Goal: Contribute content: Contribute content

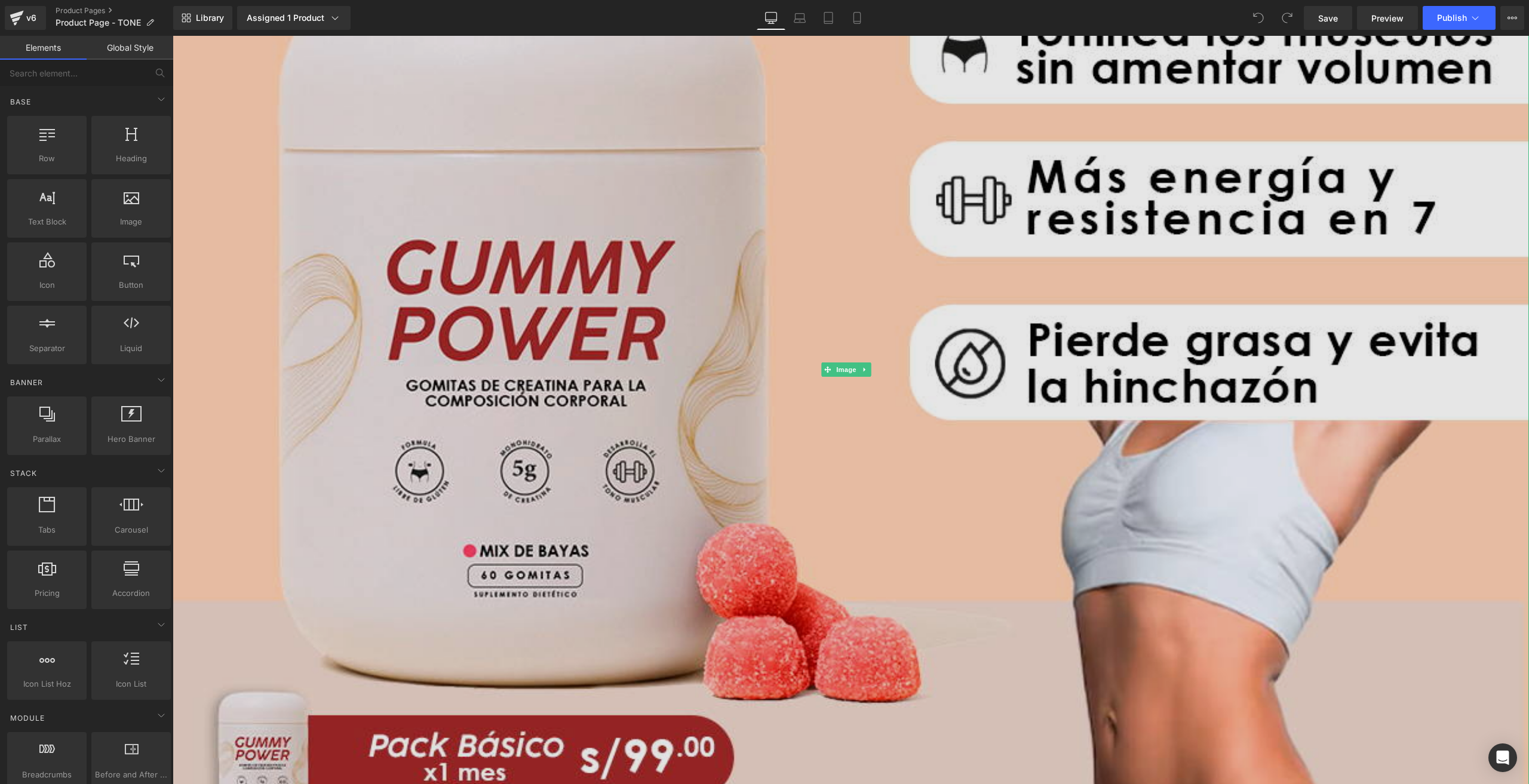
scroll to position [657, 0]
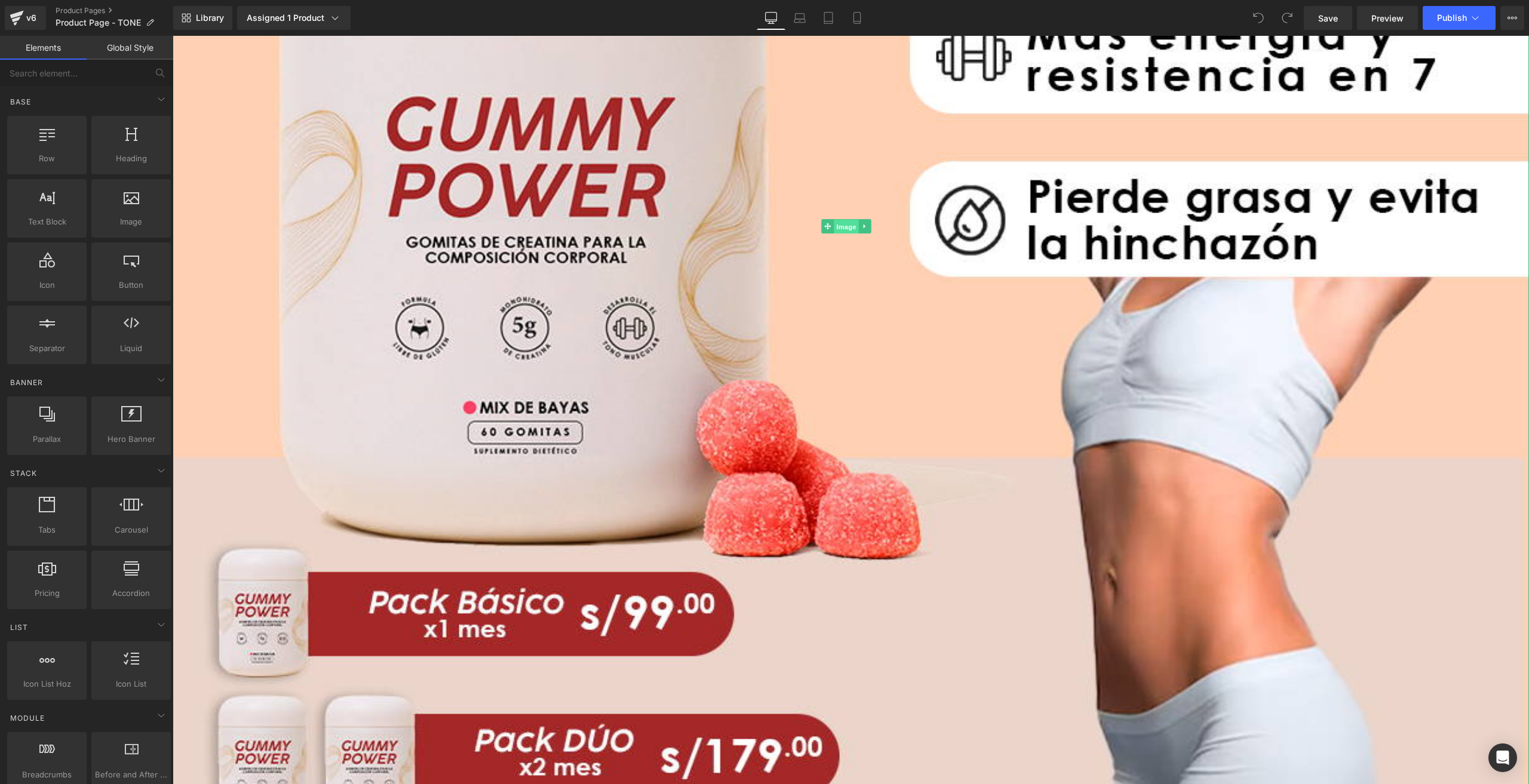
click at [839, 222] on span "Image" at bounding box center [846, 227] width 25 height 15
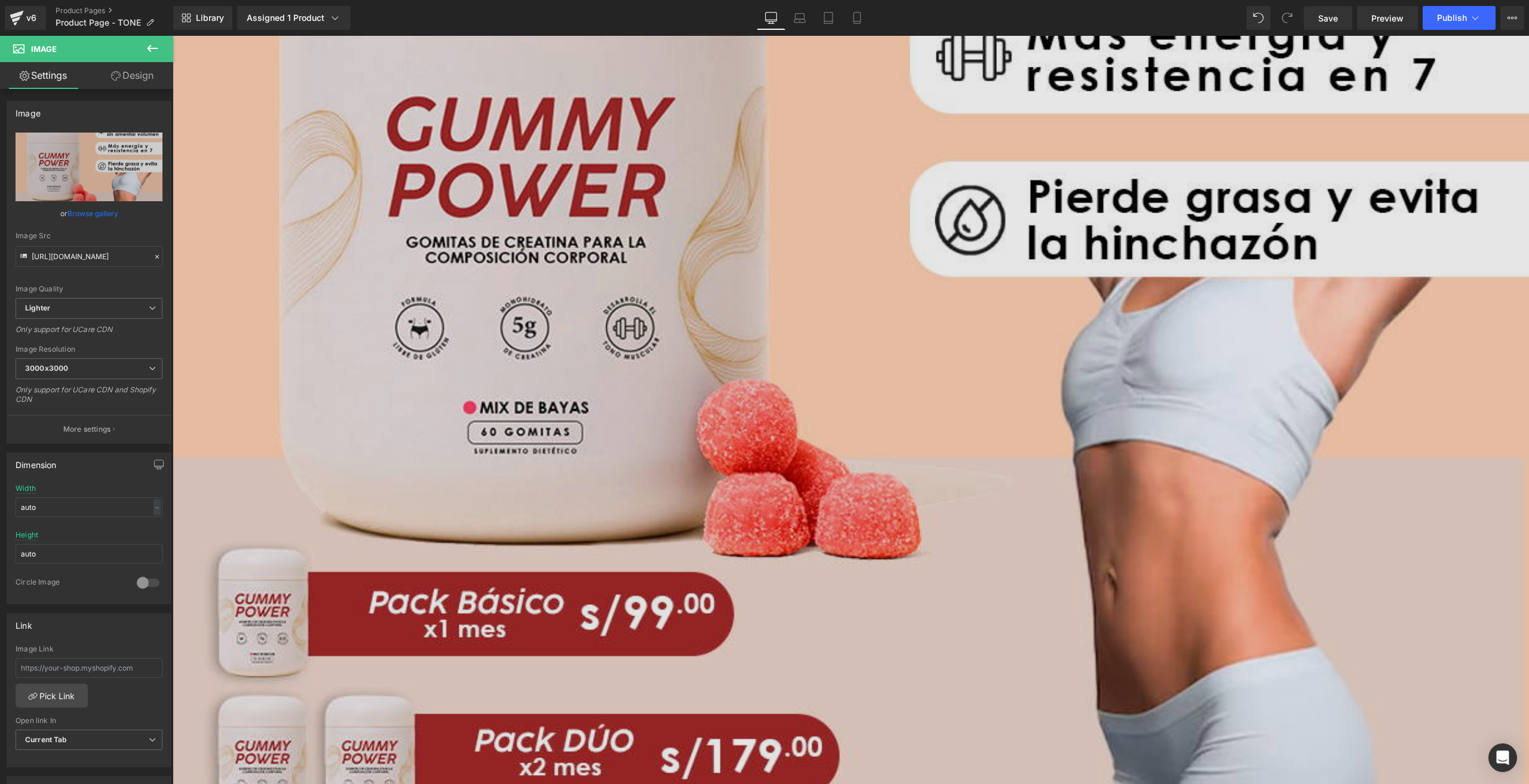
click at [1436, 44] on img at bounding box center [850, 226] width 1357 height 1695
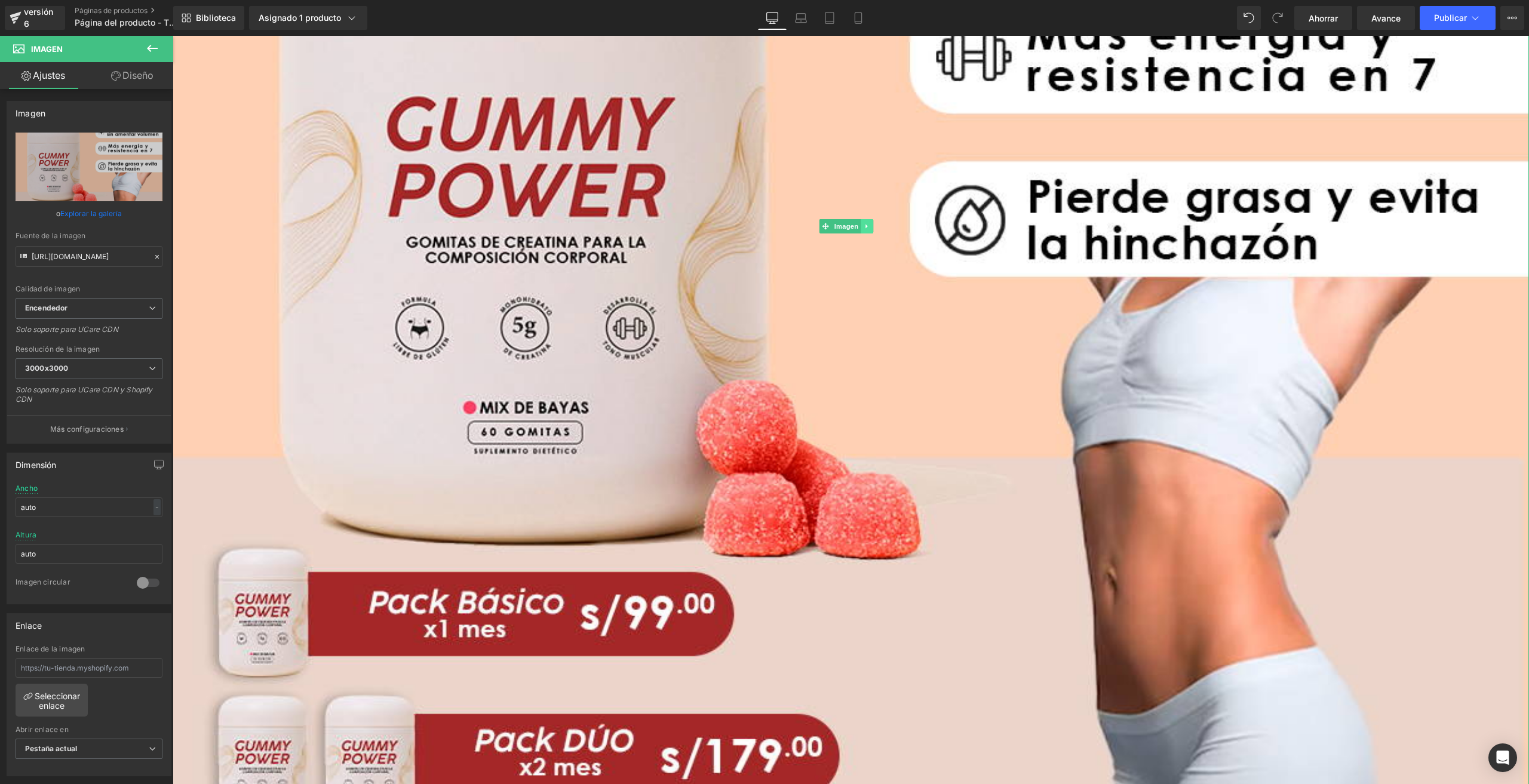
click at [867, 225] on icon at bounding box center [866, 227] width 1 height 4
click at [826, 223] on link "Imagen" at bounding box center [821, 226] width 41 height 15
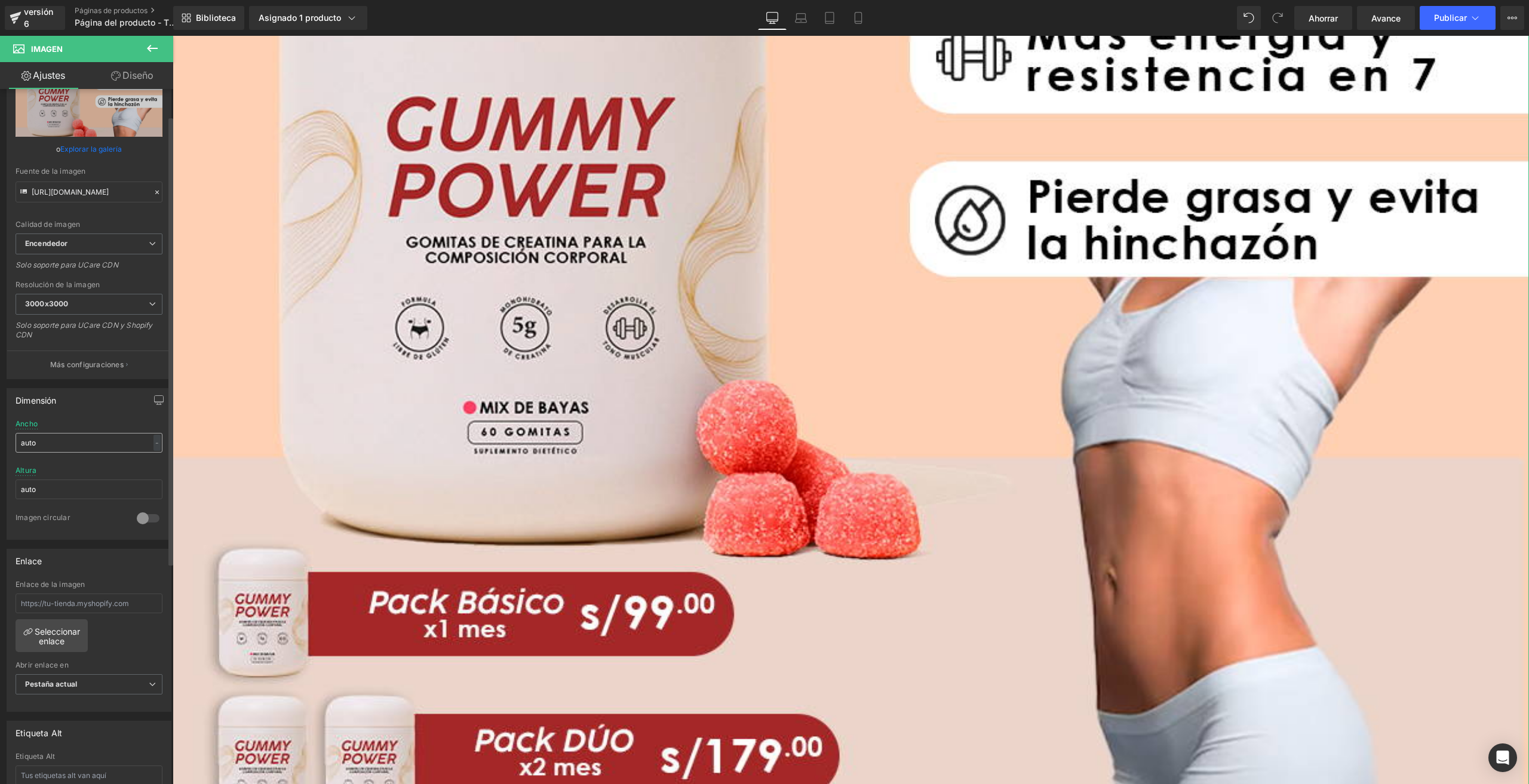
scroll to position [0, 0]
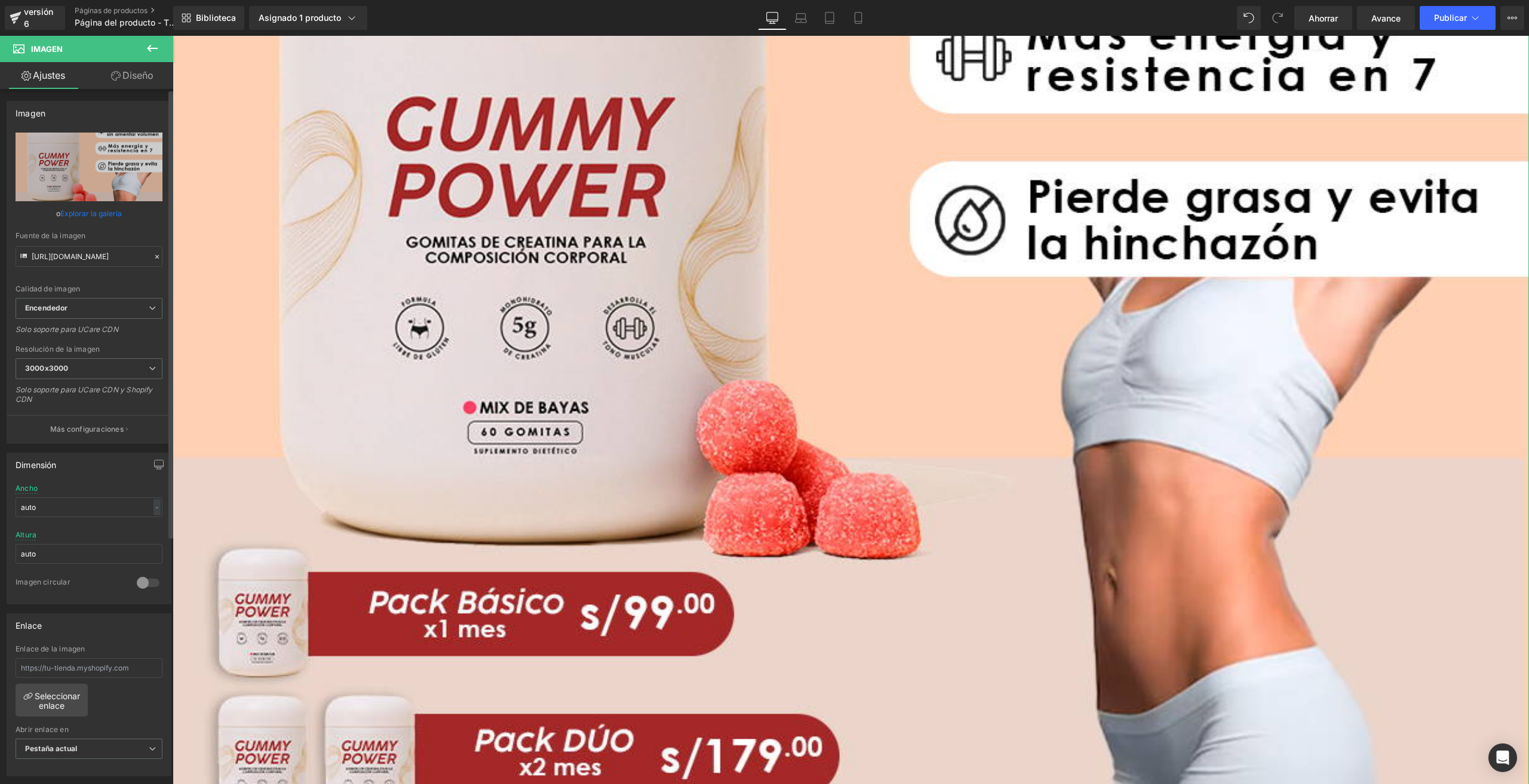
click at [100, 219] on link "Explorar la galería" at bounding box center [91, 213] width 62 height 21
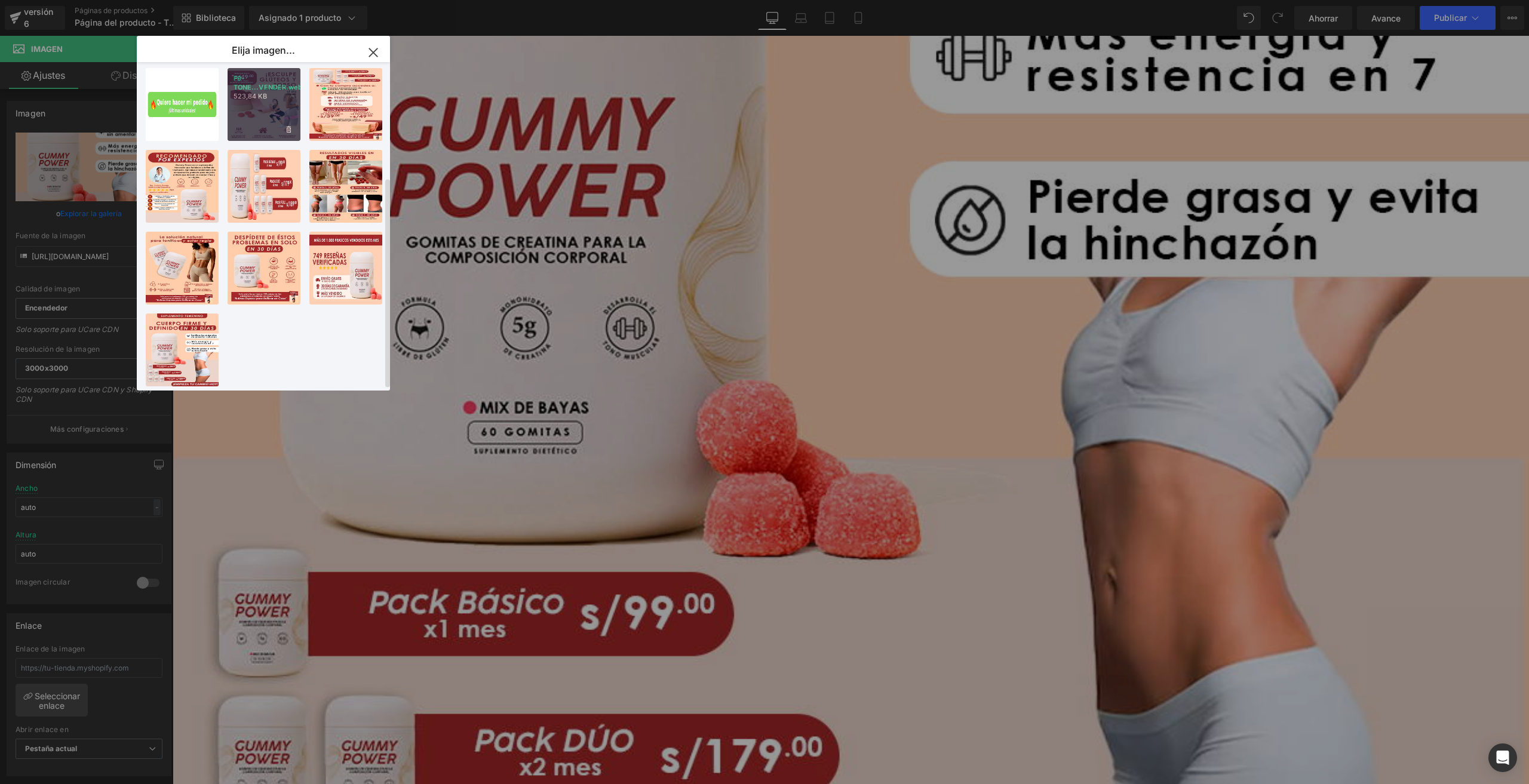
scroll to position [180, 0]
click at [378, 54] on icon "button" at bounding box center [373, 52] width 19 height 19
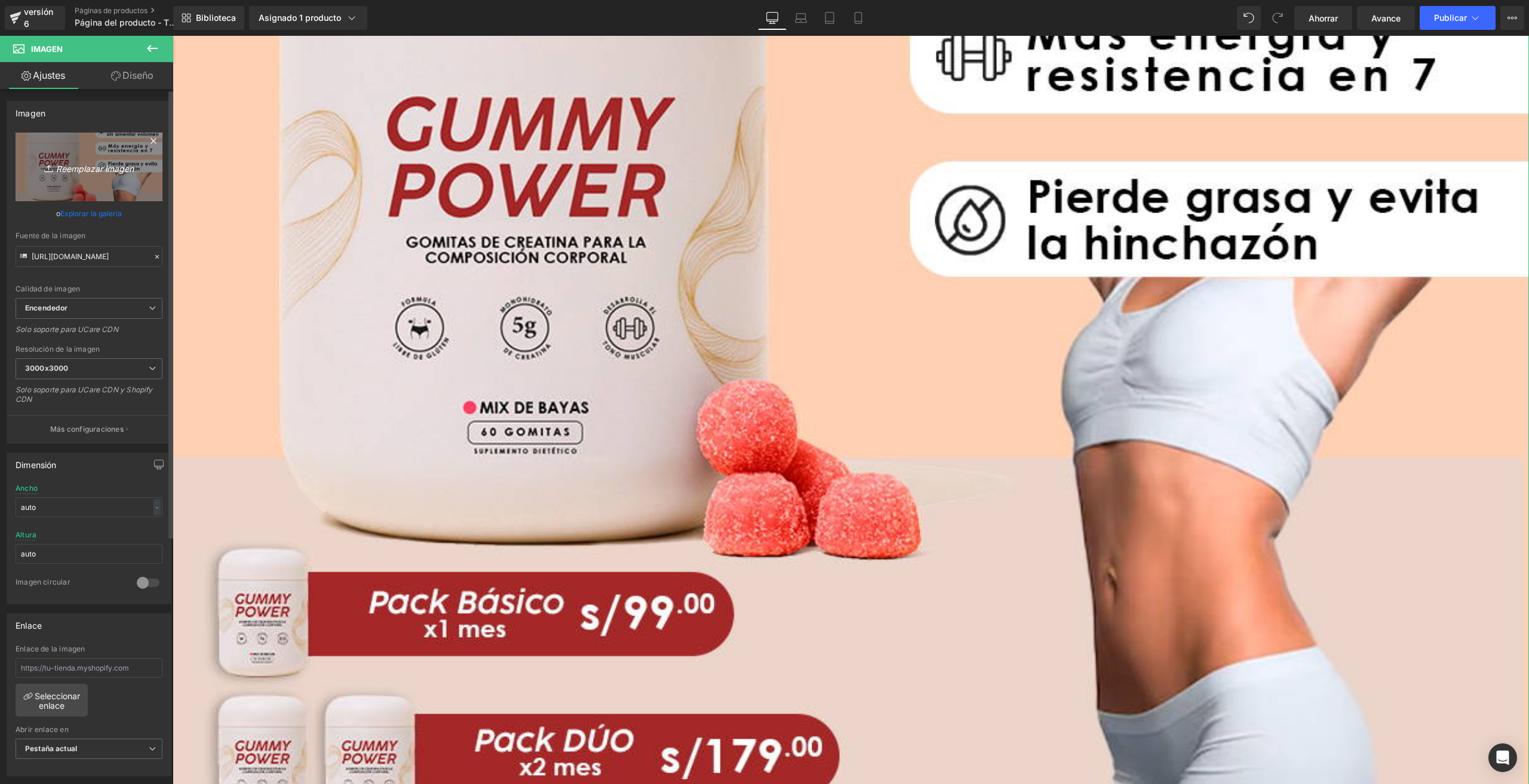
click at [100, 150] on link "Reemplazar imagen" at bounding box center [89, 167] width 147 height 68
type input "C:\fakepath\F1-TONE PRINCIPAL.webp"
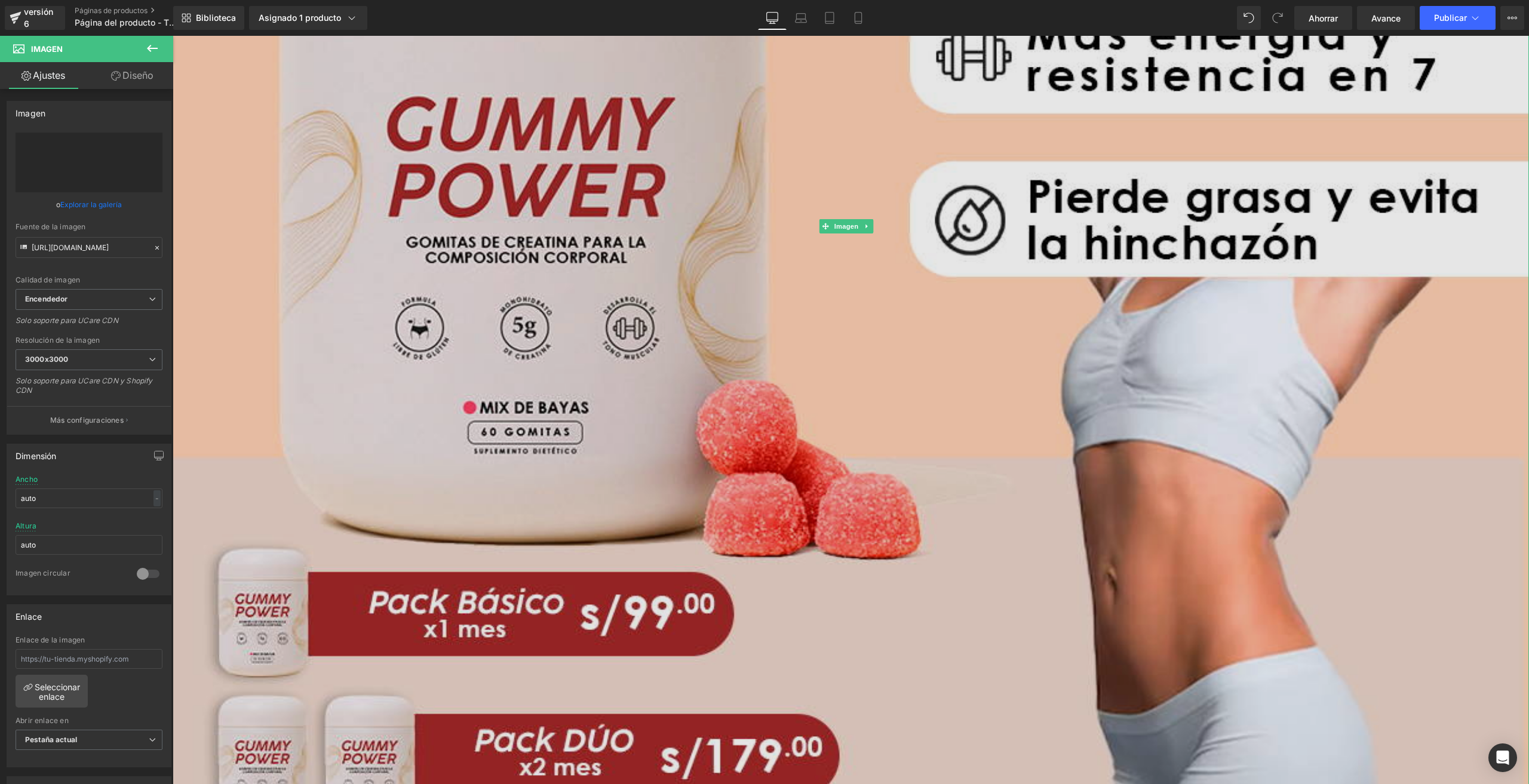
type input "[URL][DOMAIN_NAME]"
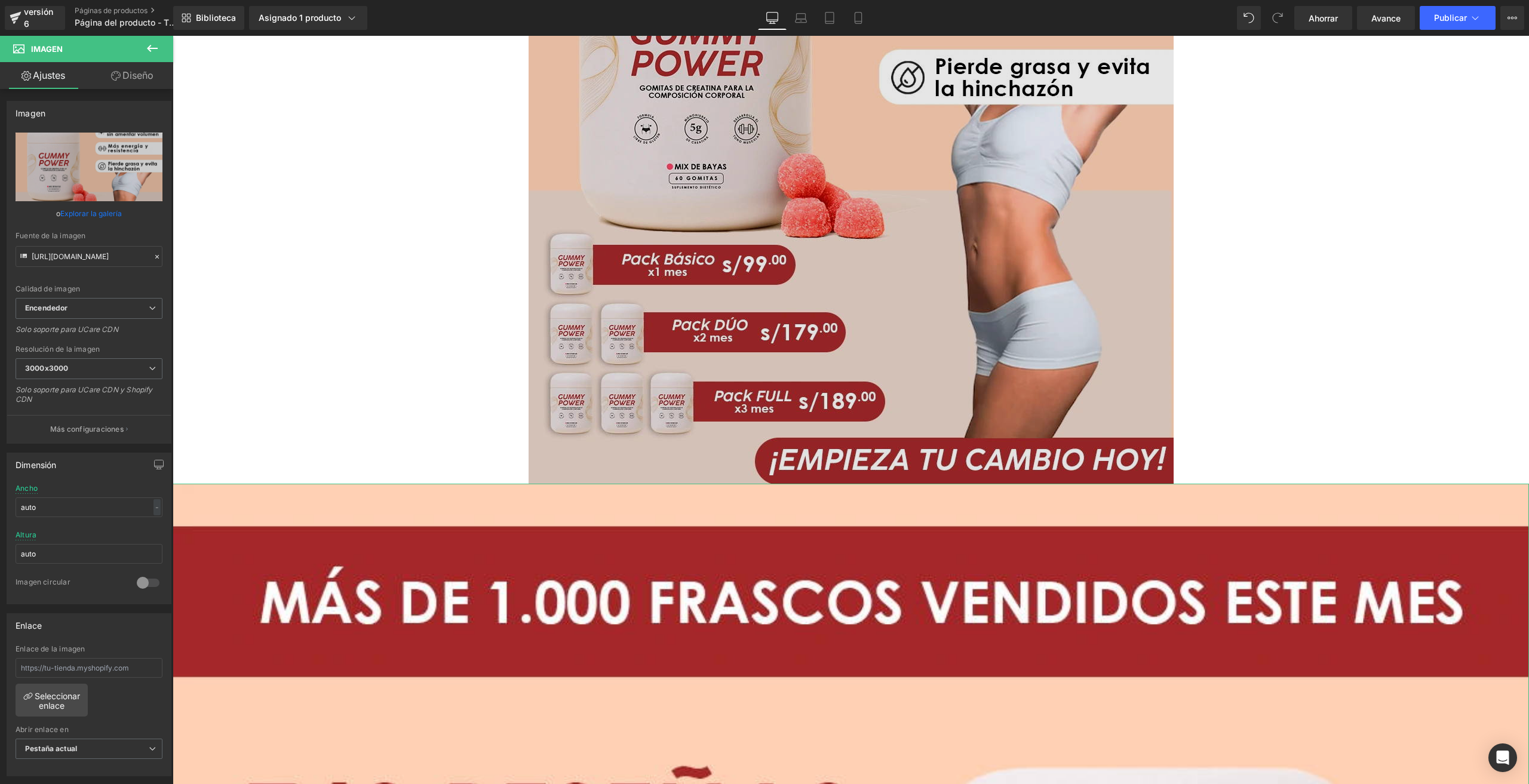
scroll to position [537, 0]
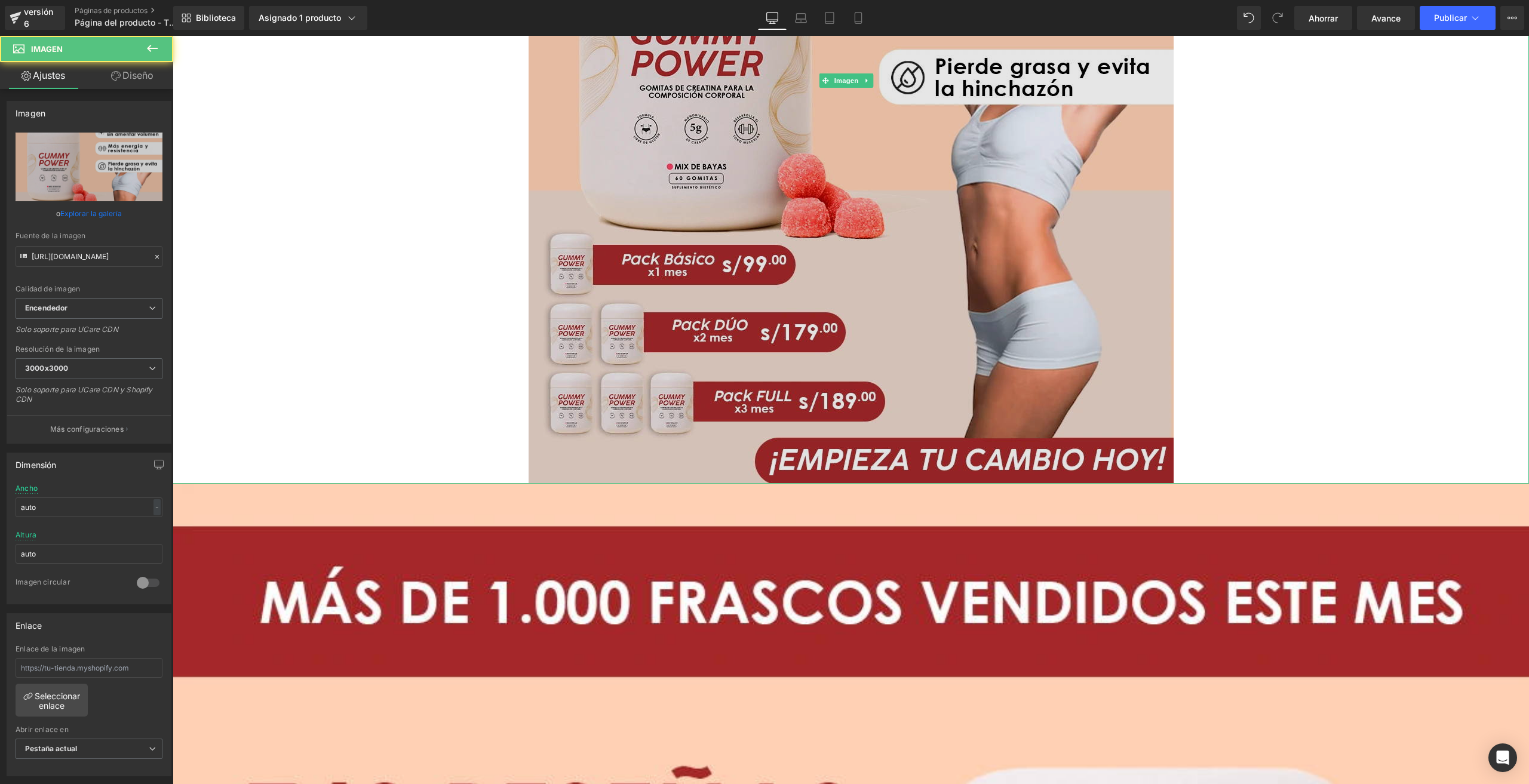
scroll to position [239, 0]
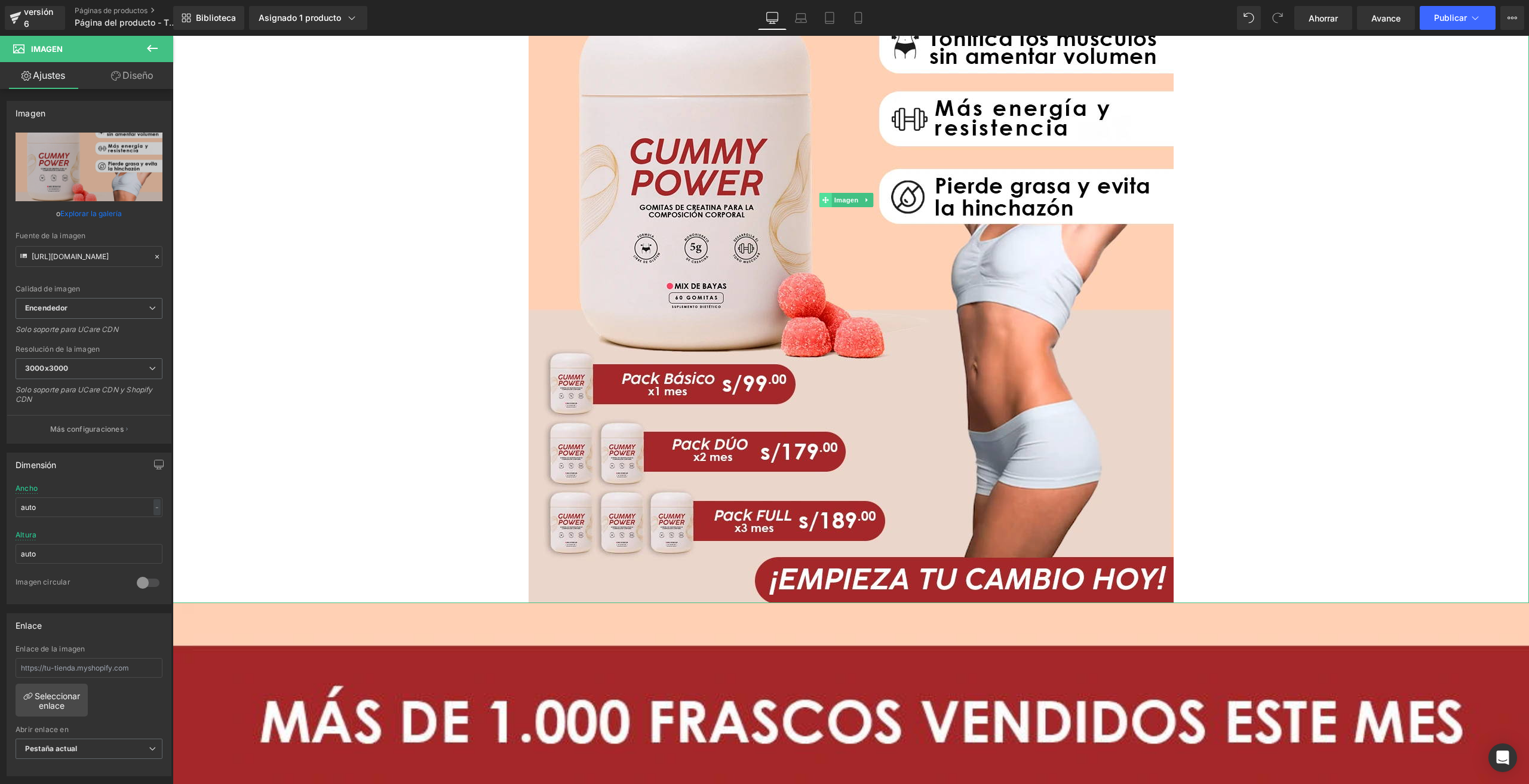
click at [826, 199] on icon at bounding box center [826, 199] width 7 height 7
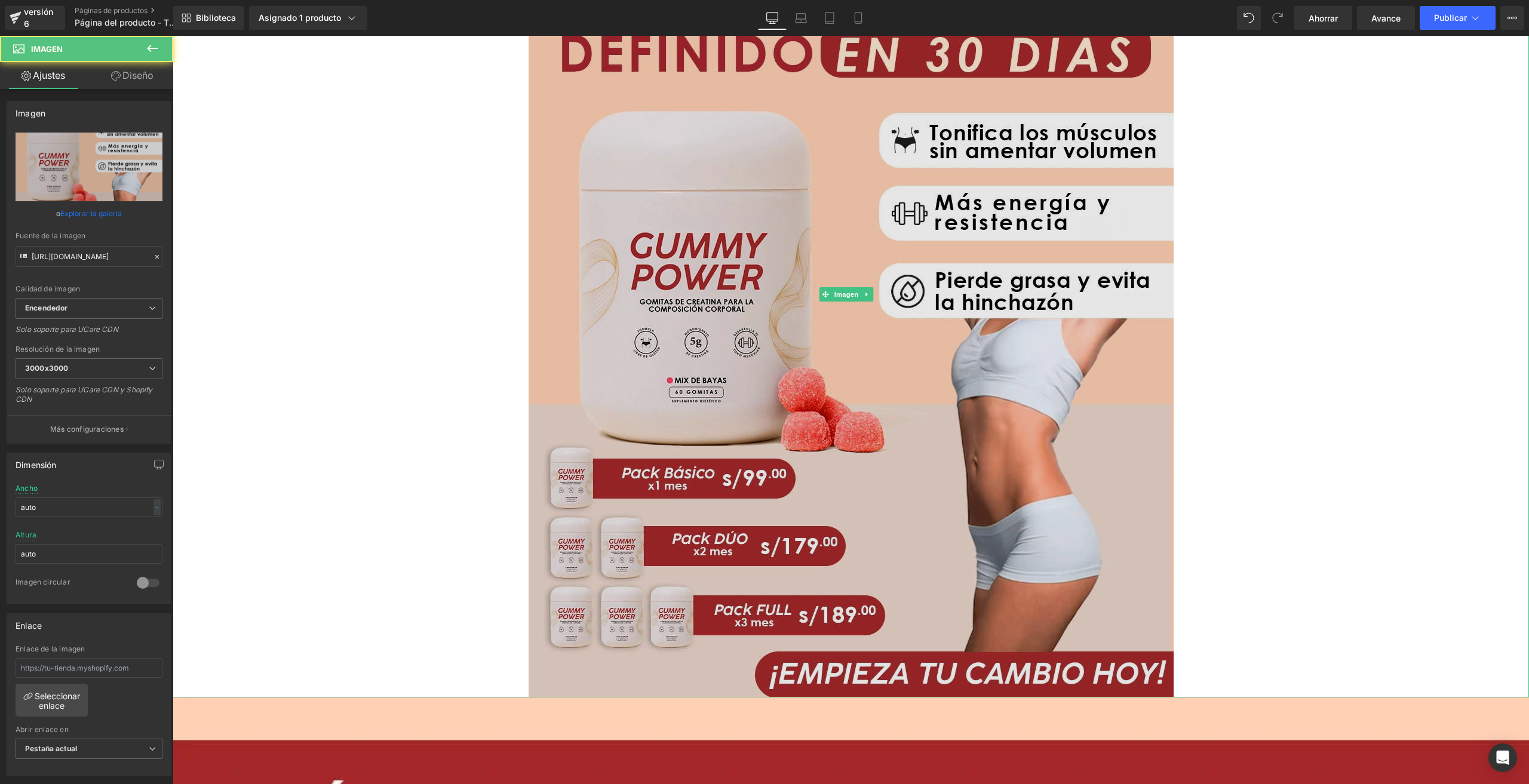
scroll to position [0, 0]
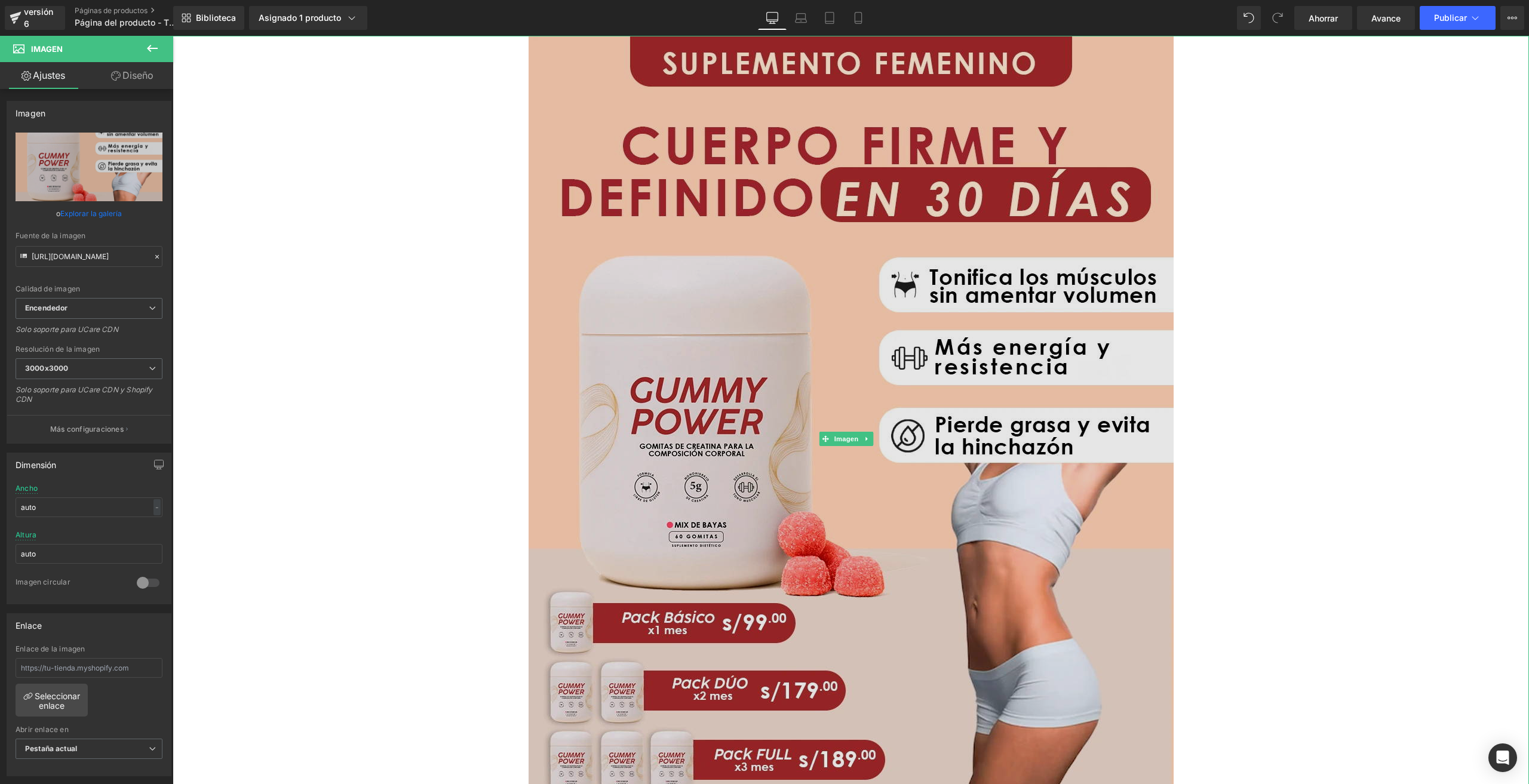
click at [541, 286] on img at bounding box center [851, 439] width 645 height 807
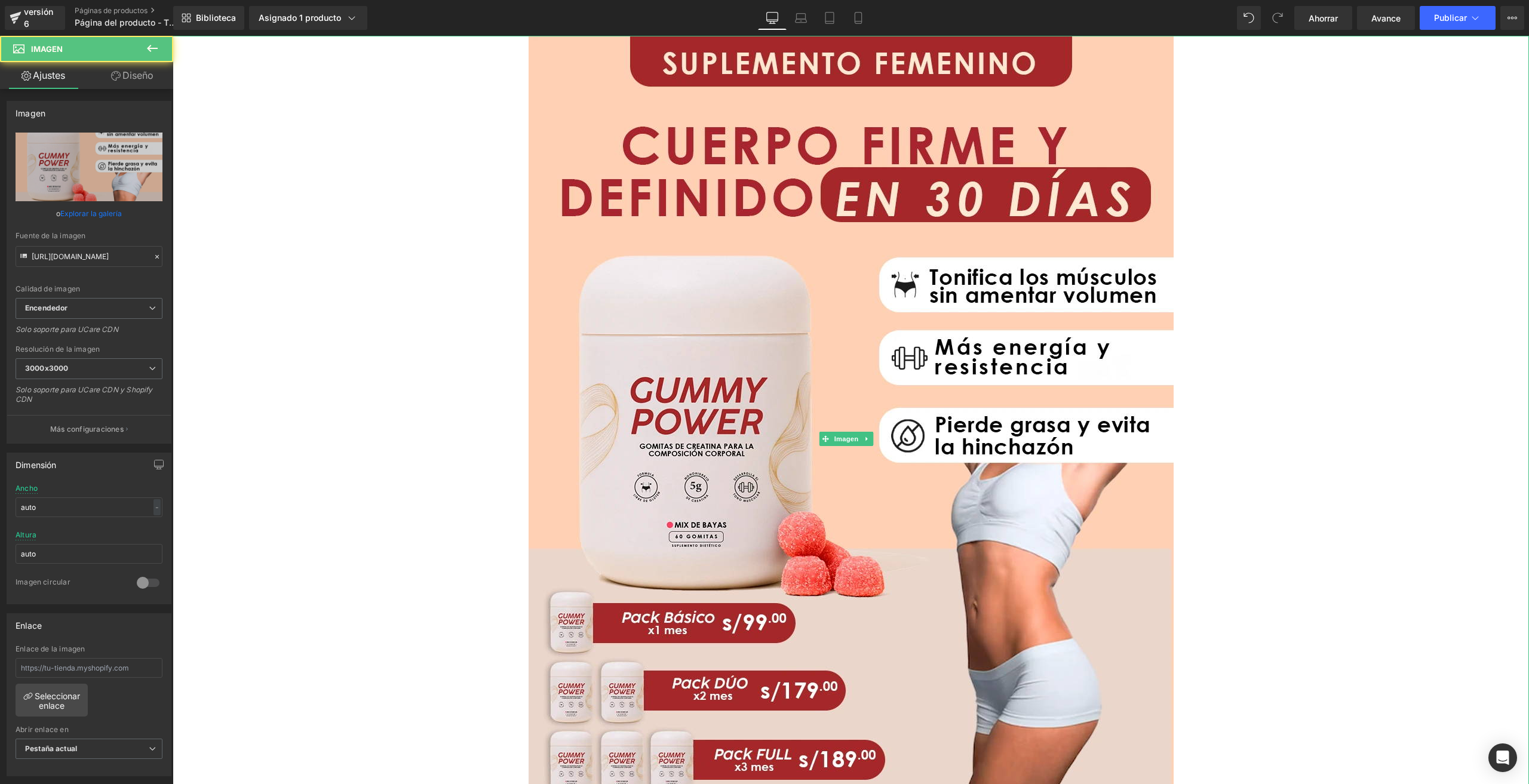
drag, startPoint x: 523, startPoint y: 292, endPoint x: 503, endPoint y: 295, distance: 20.2
click at [503, 295] on div at bounding box center [850, 439] width 1357 height 807
click at [831, 17] on icon at bounding box center [829, 17] width 12 height 12
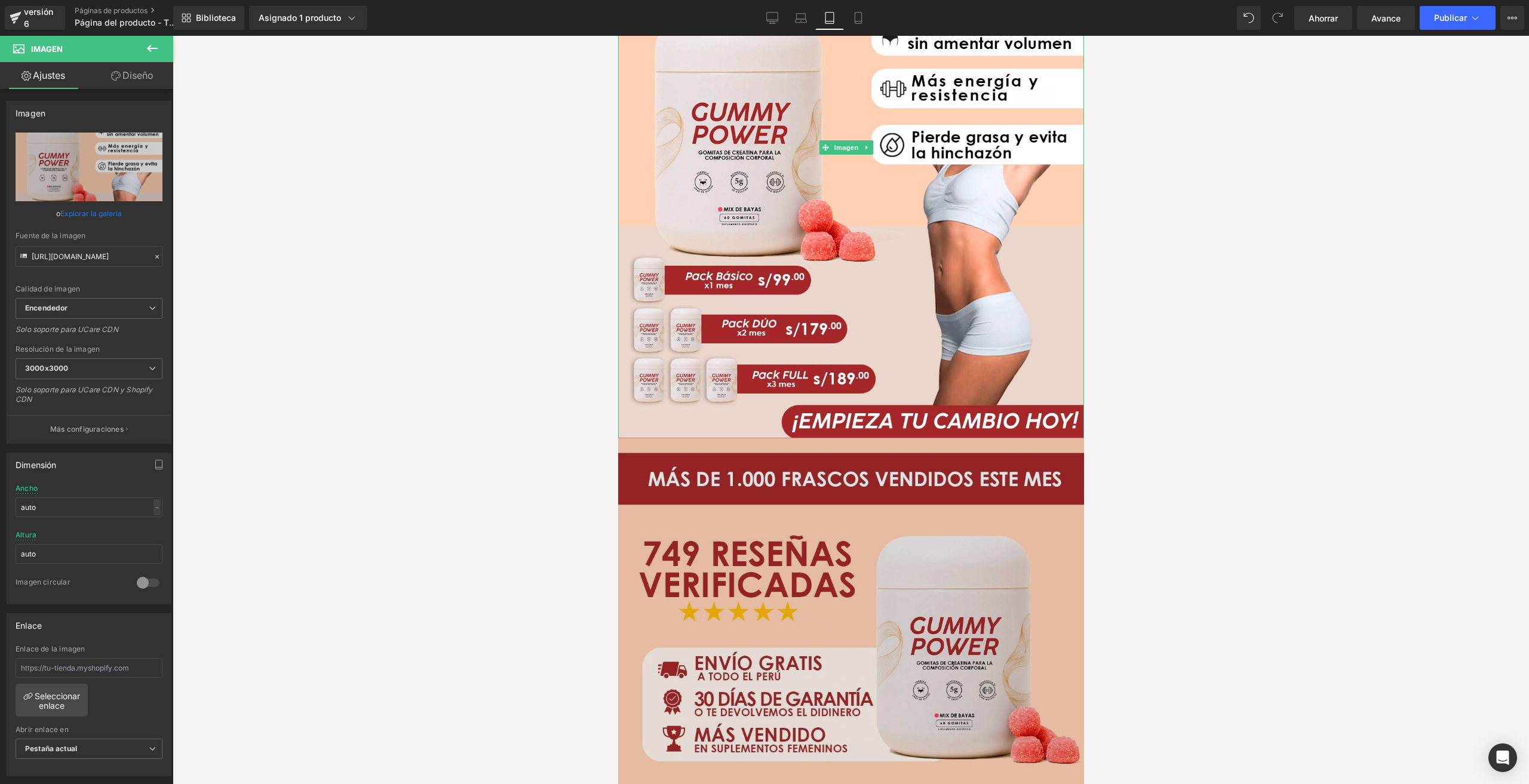
scroll to position [299, 0]
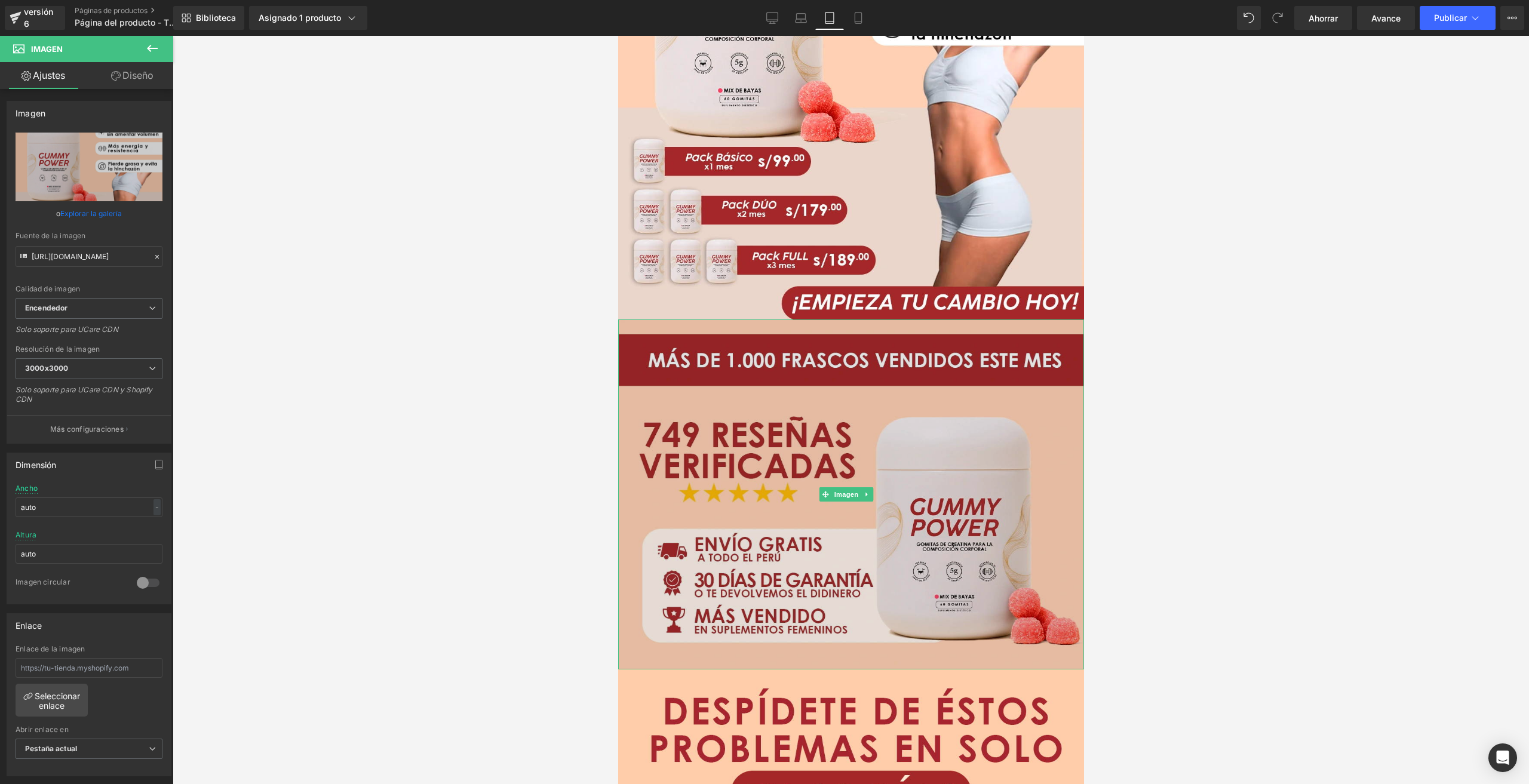
click at [807, 416] on img at bounding box center [850, 494] width 466 height 350
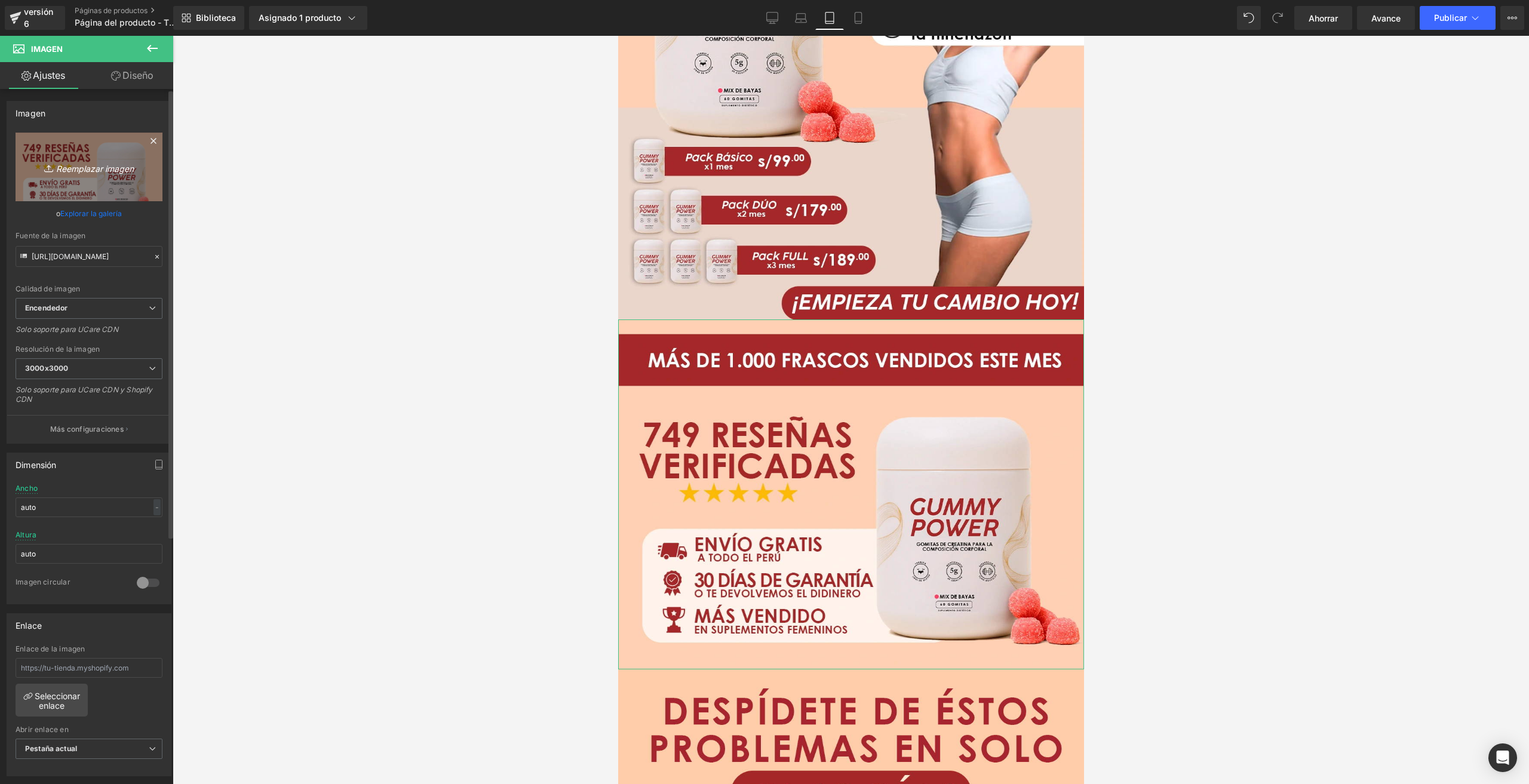
click at [72, 170] on font "Reemplazar imagen" at bounding box center [95, 168] width 78 height 10
type input "C:\fakepath\F2-TONE RESEÑA.webp"
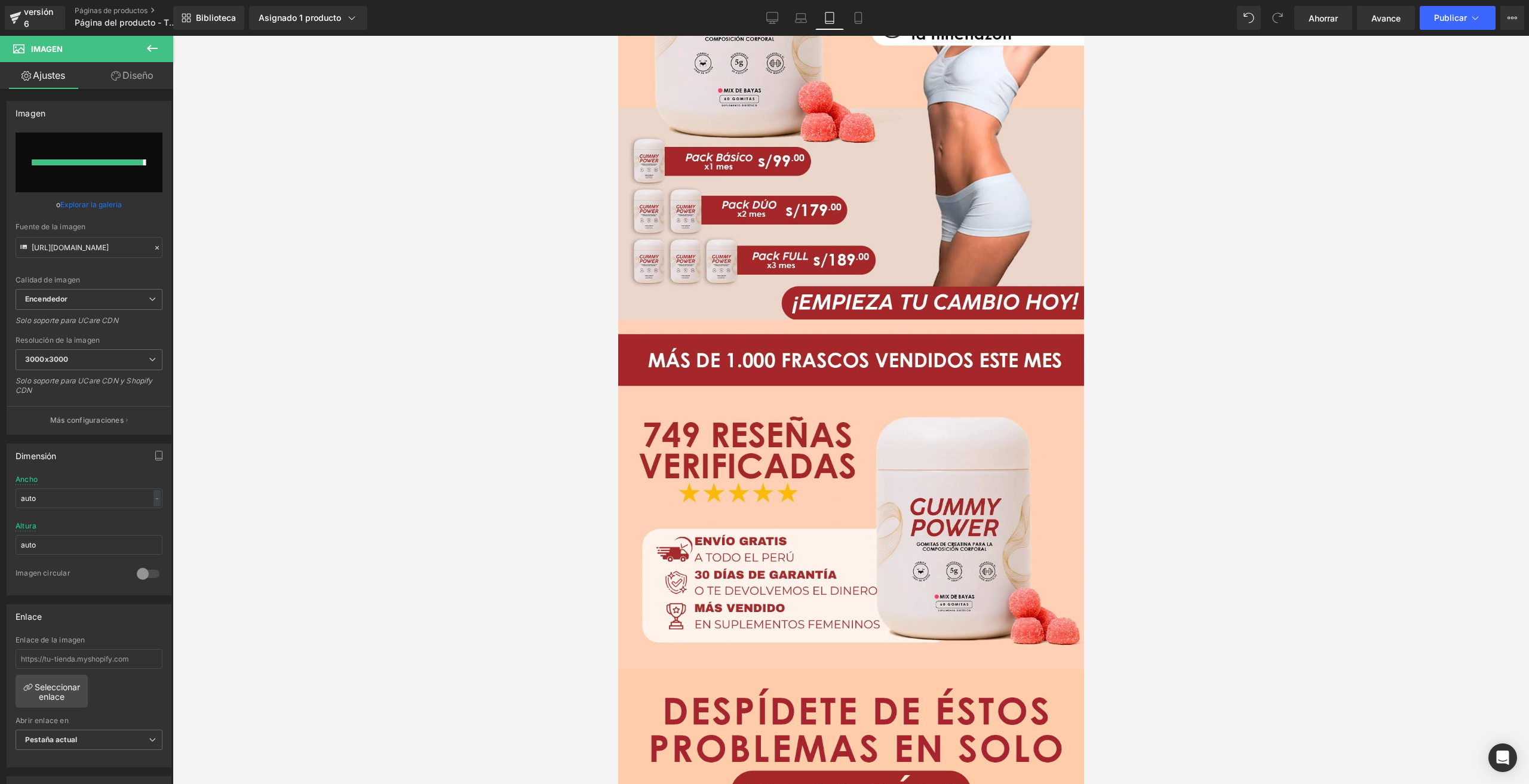
type input "[URL][DOMAIN_NAME]"
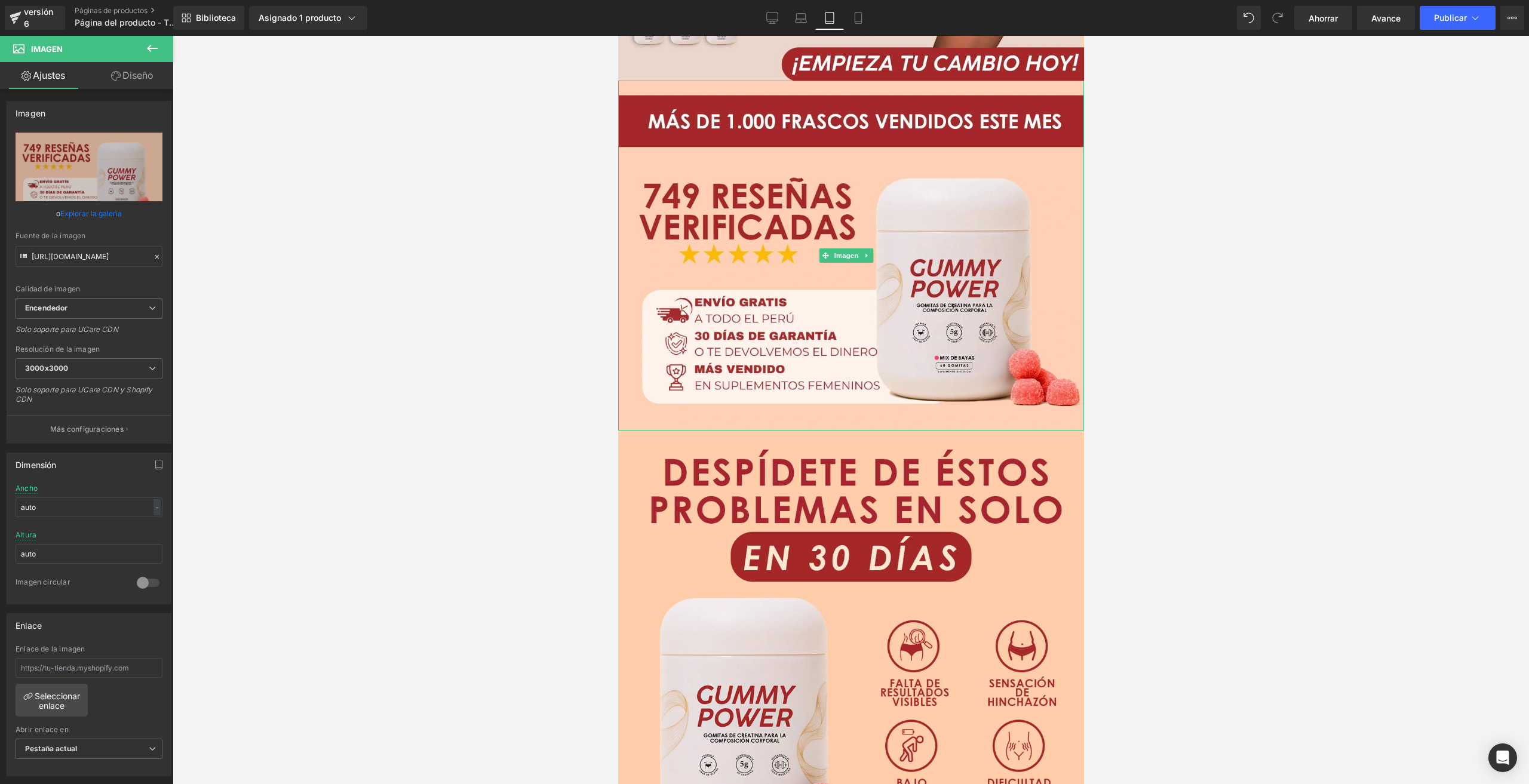
scroll to position [776, 0]
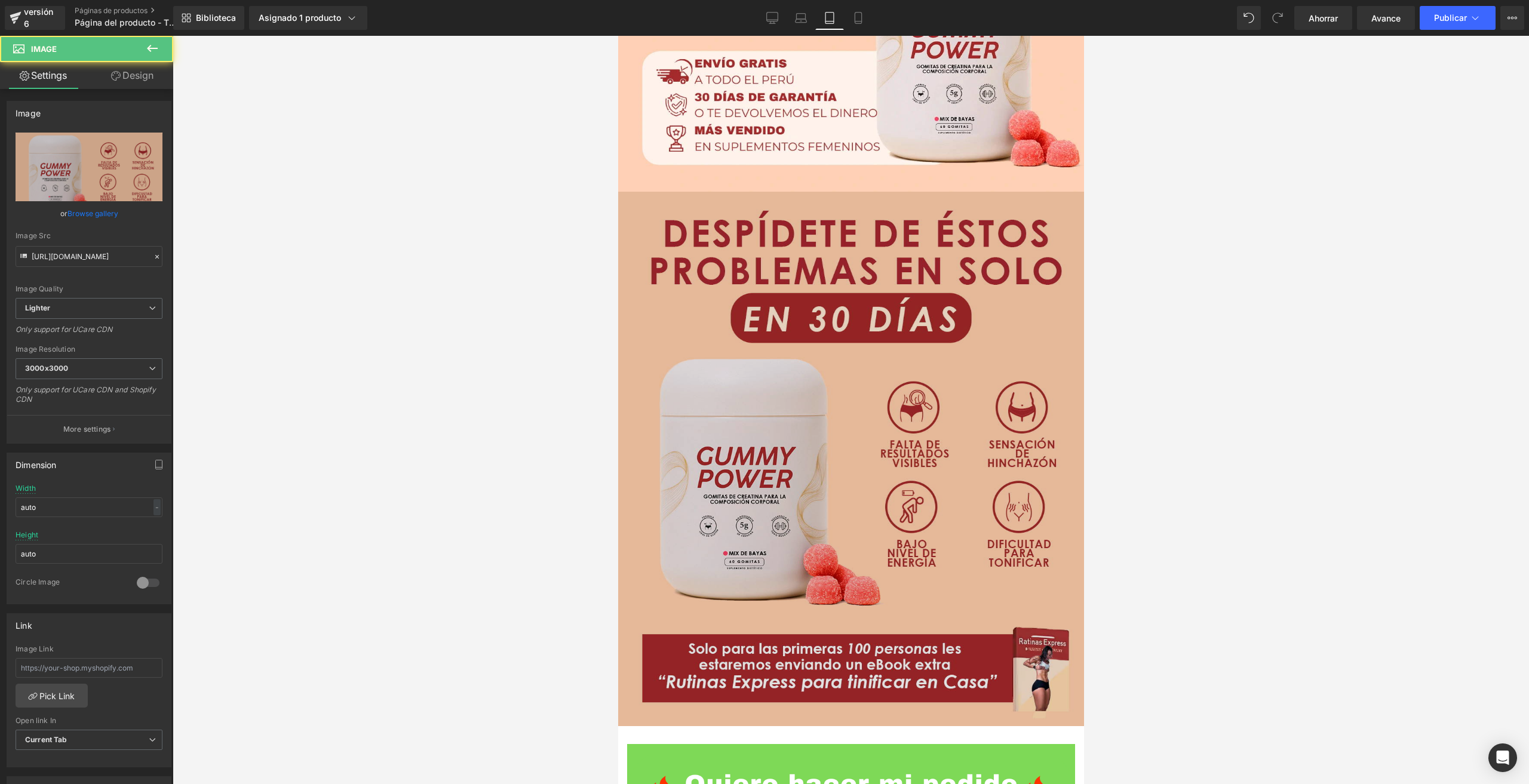
click at [843, 435] on div "Imagen" at bounding box center [850, 460] width 466 height 535
click at [890, 425] on img at bounding box center [850, 460] width 466 height 535
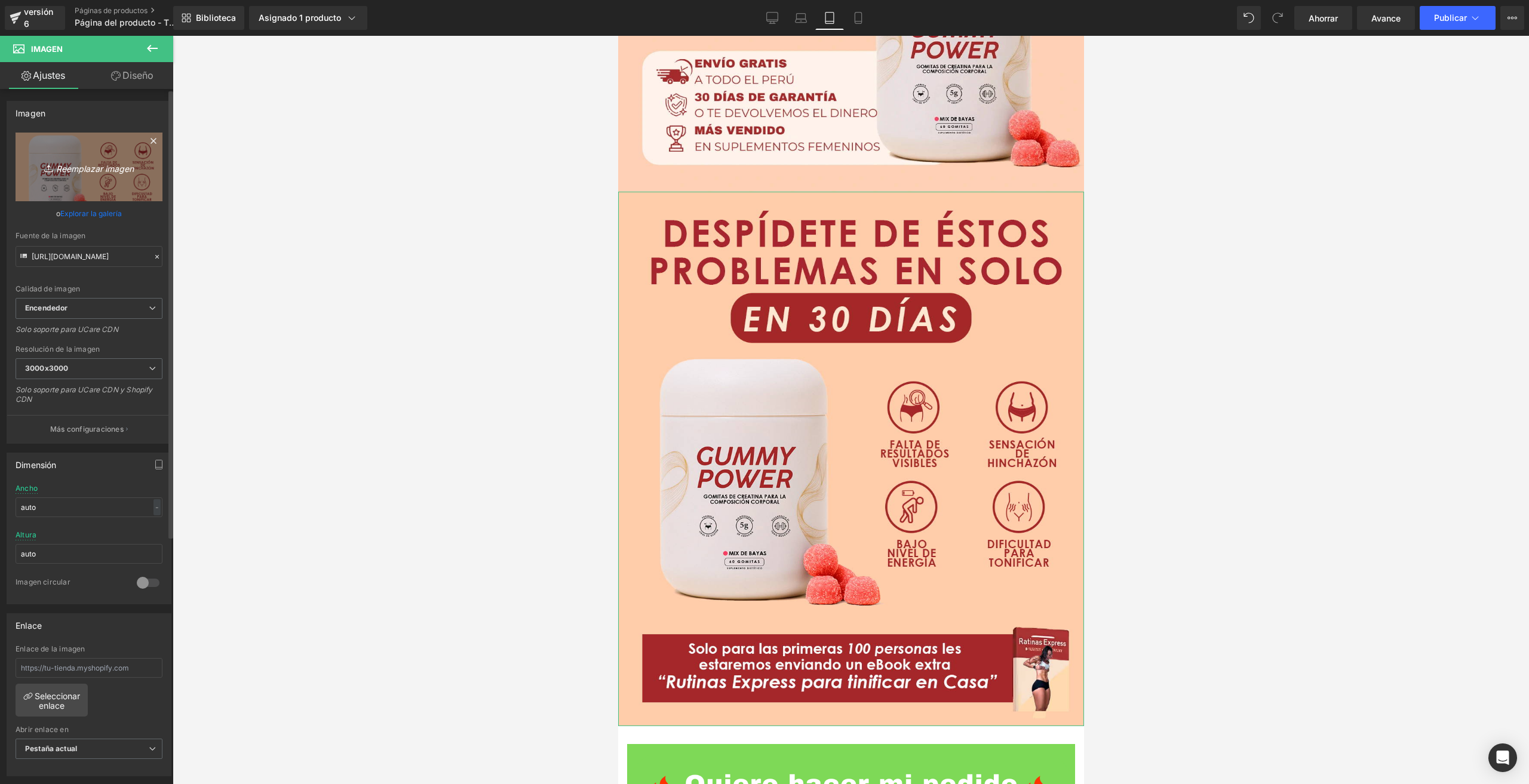
click at [98, 172] on font "Reemplazar imagen" at bounding box center [95, 168] width 78 height 10
type input "C:\fakepath\F3-TONE PROBLEMA.webp"
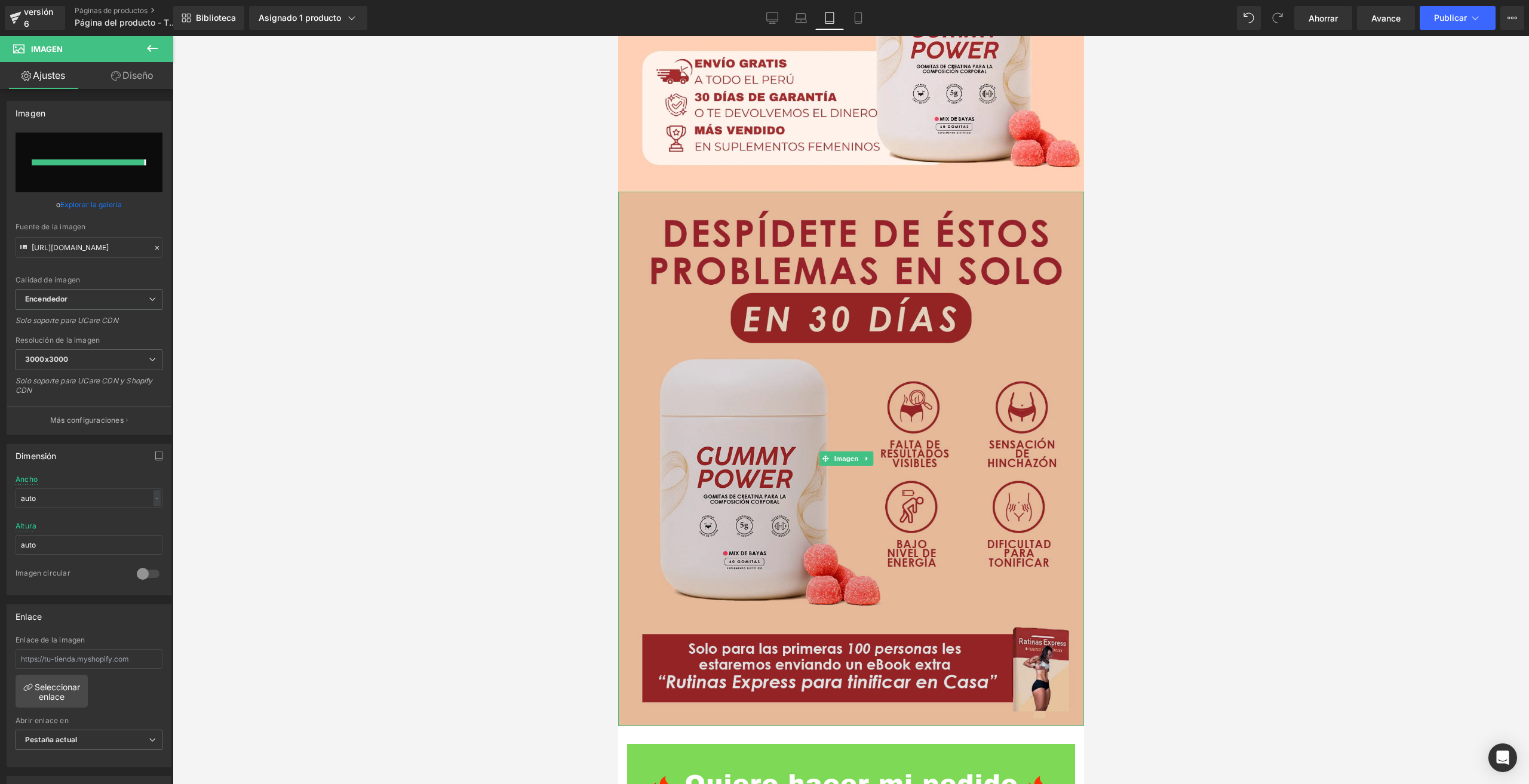
type input "[URL][DOMAIN_NAME]"
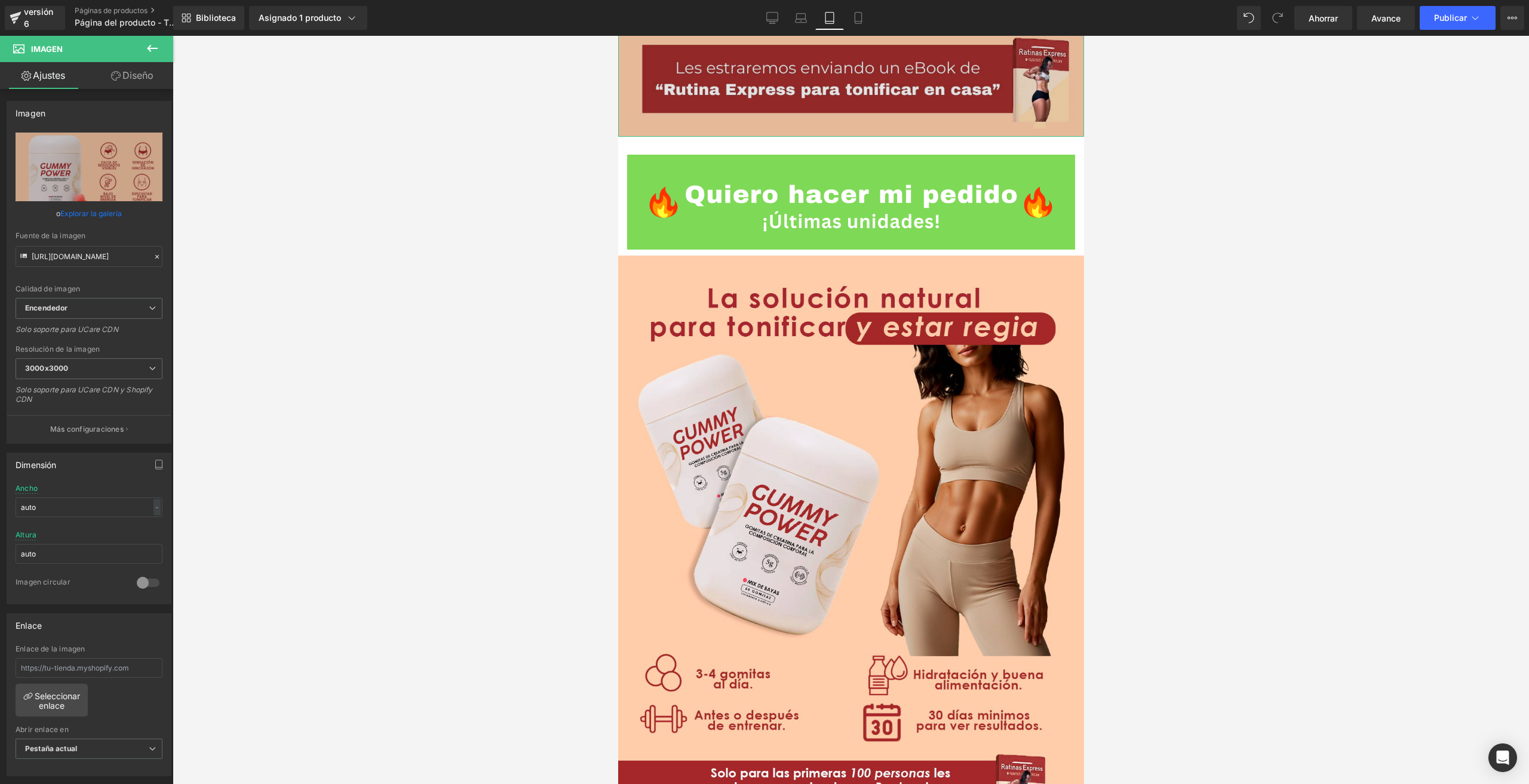
scroll to position [1374, 0]
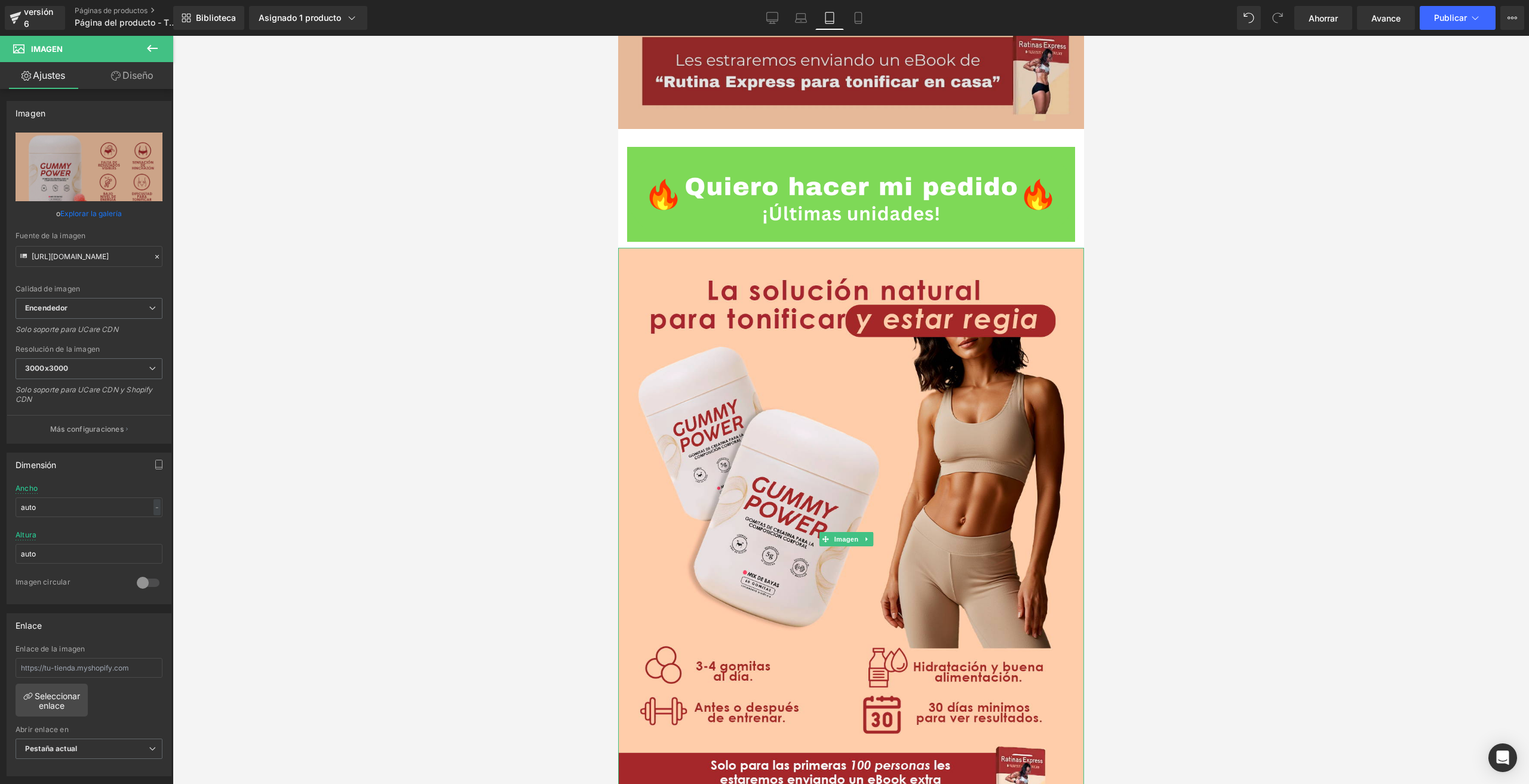
click at [903, 360] on img at bounding box center [850, 539] width 466 height 583
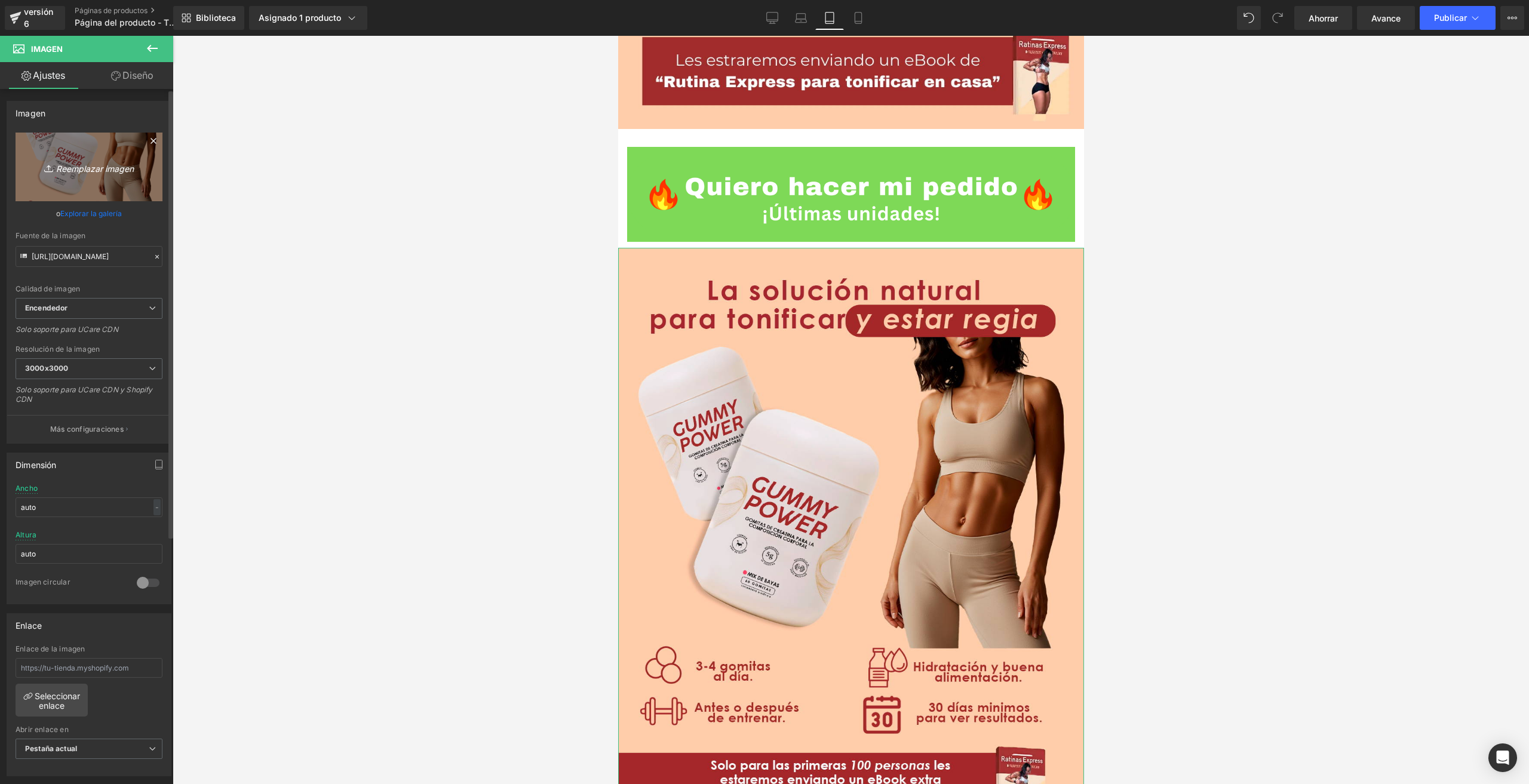
click at [89, 170] on font "Reemplazar imagen" at bounding box center [95, 168] width 78 height 10
type input "C:\fakepath\F4-Tone solución natural.webp"
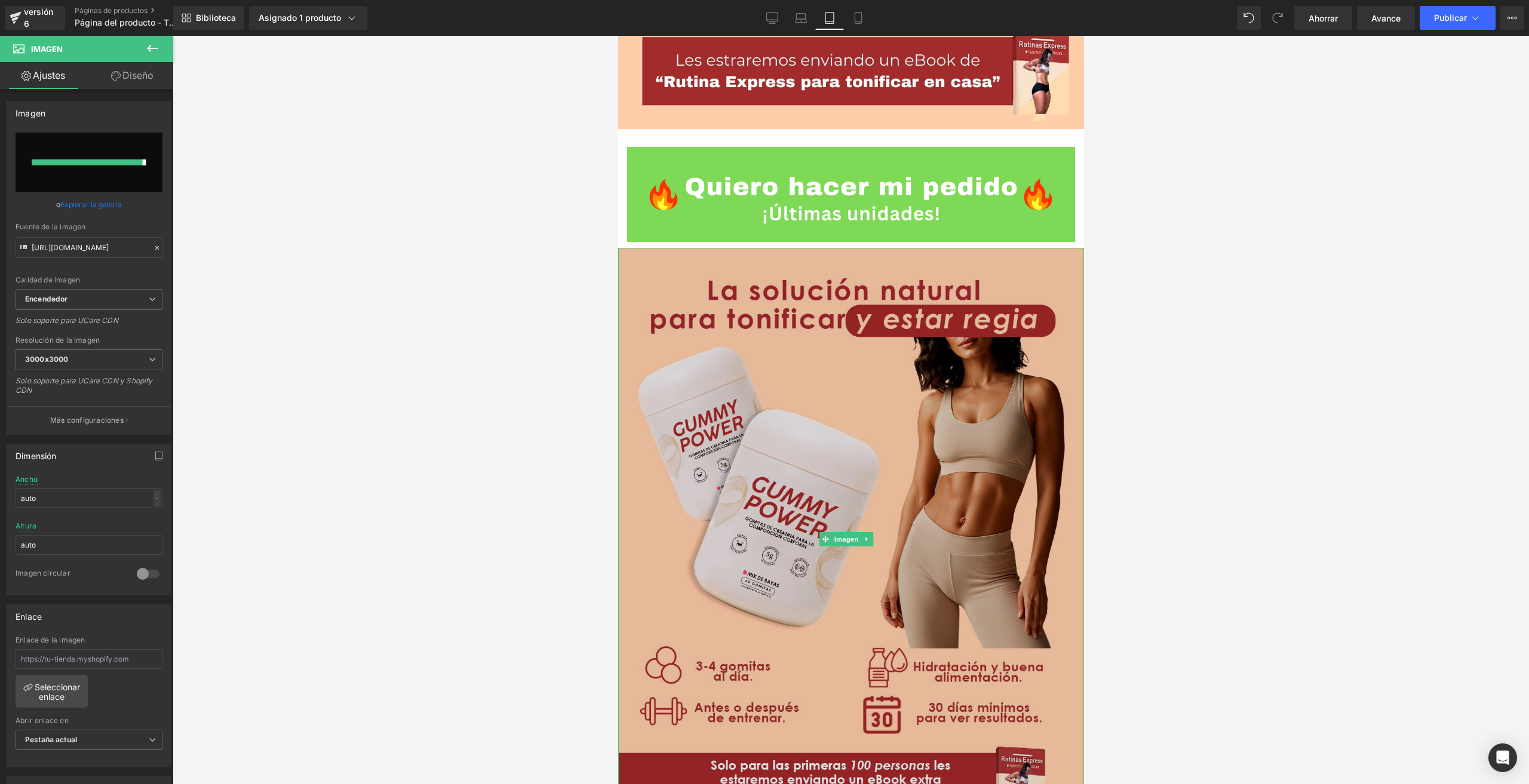
type input "[URL][DOMAIN_NAME]"
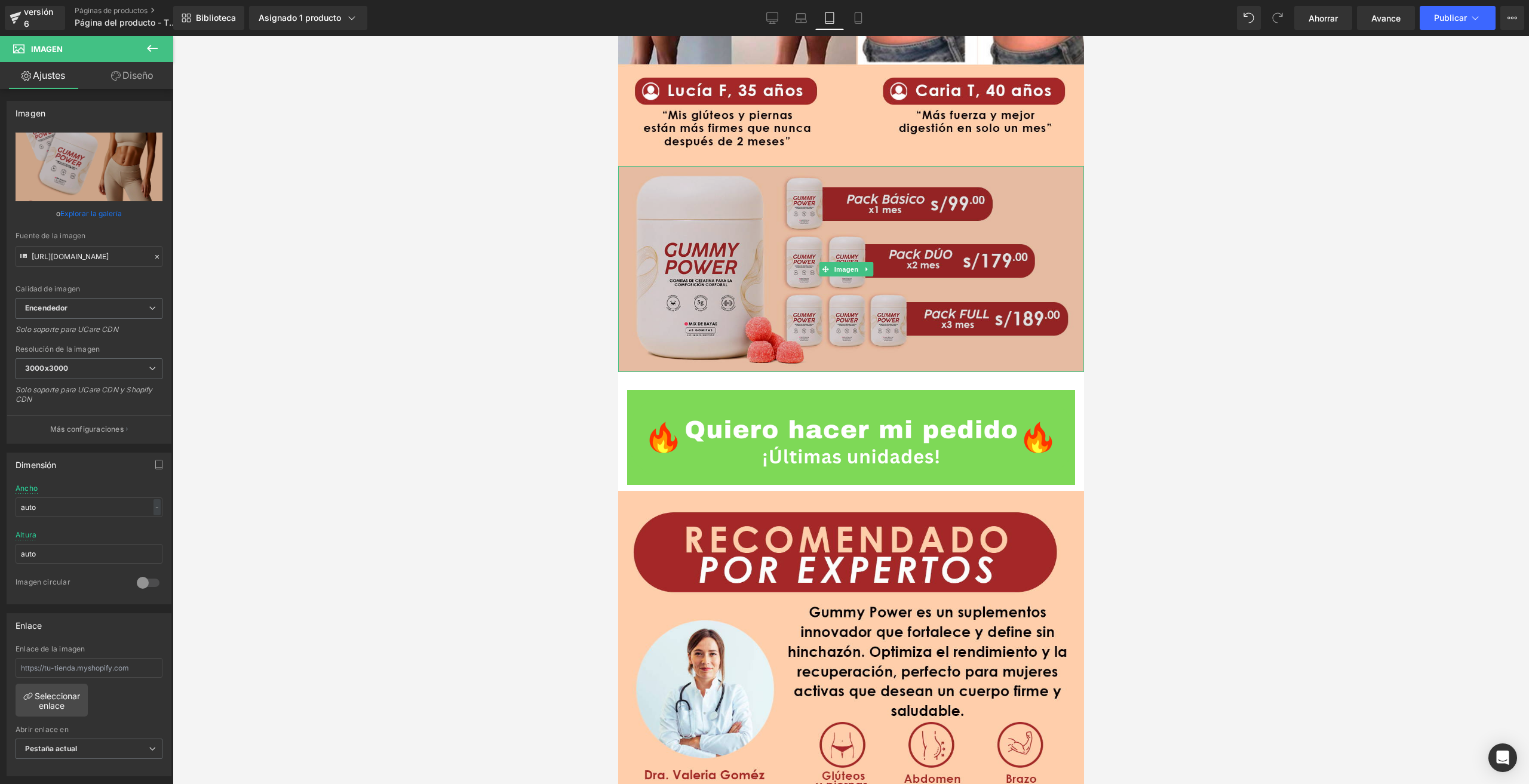
scroll to position [2986, 0]
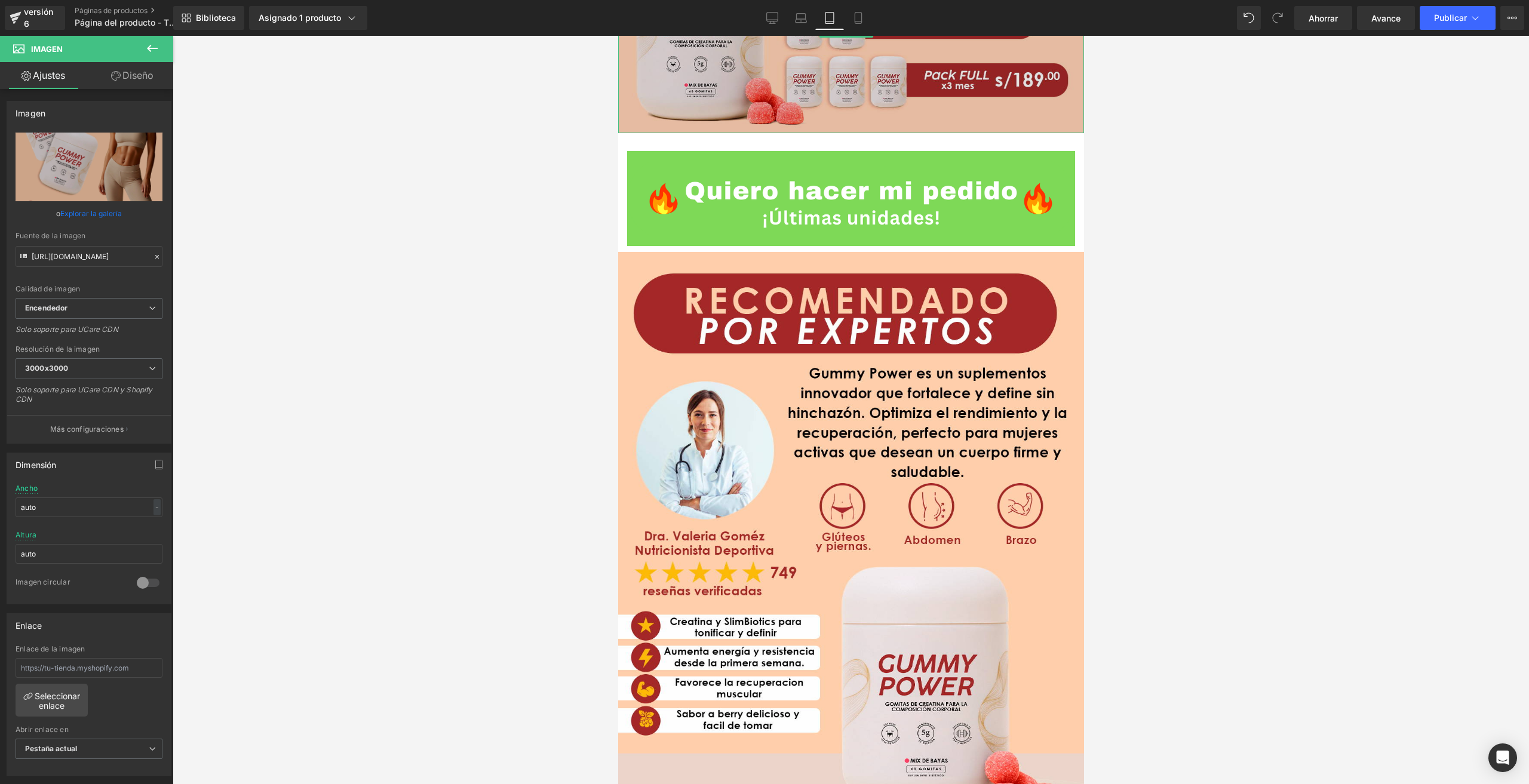
click at [986, 446] on img at bounding box center [850, 543] width 466 height 583
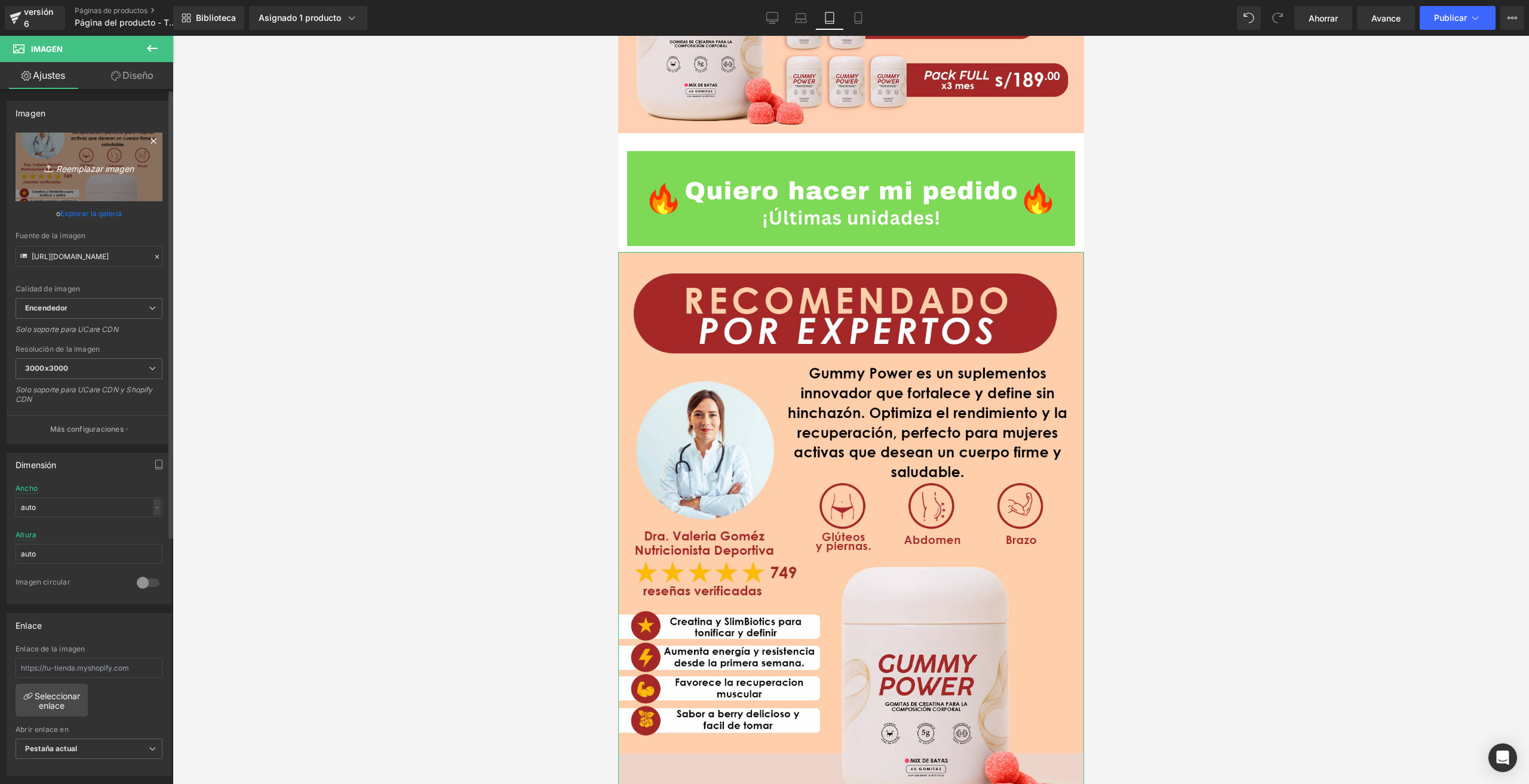
click at [68, 159] on icon "Reemplazar imagen" at bounding box center [89, 167] width 95 height 15
type input "C:\fakepath\F7-Tone reconocimiento.webp"
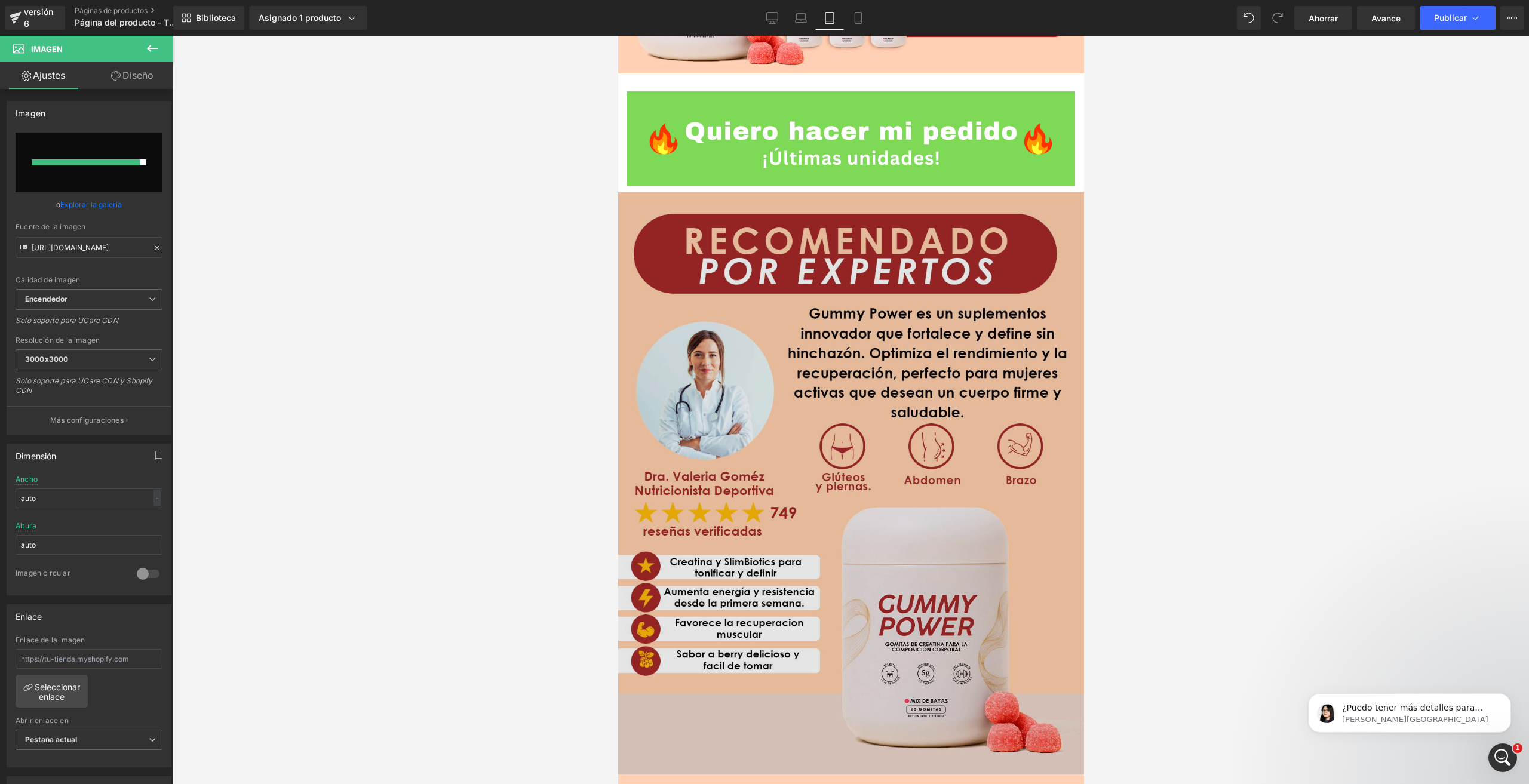
scroll to position [0, 0]
